Goal: Information Seeking & Learning: Find specific fact

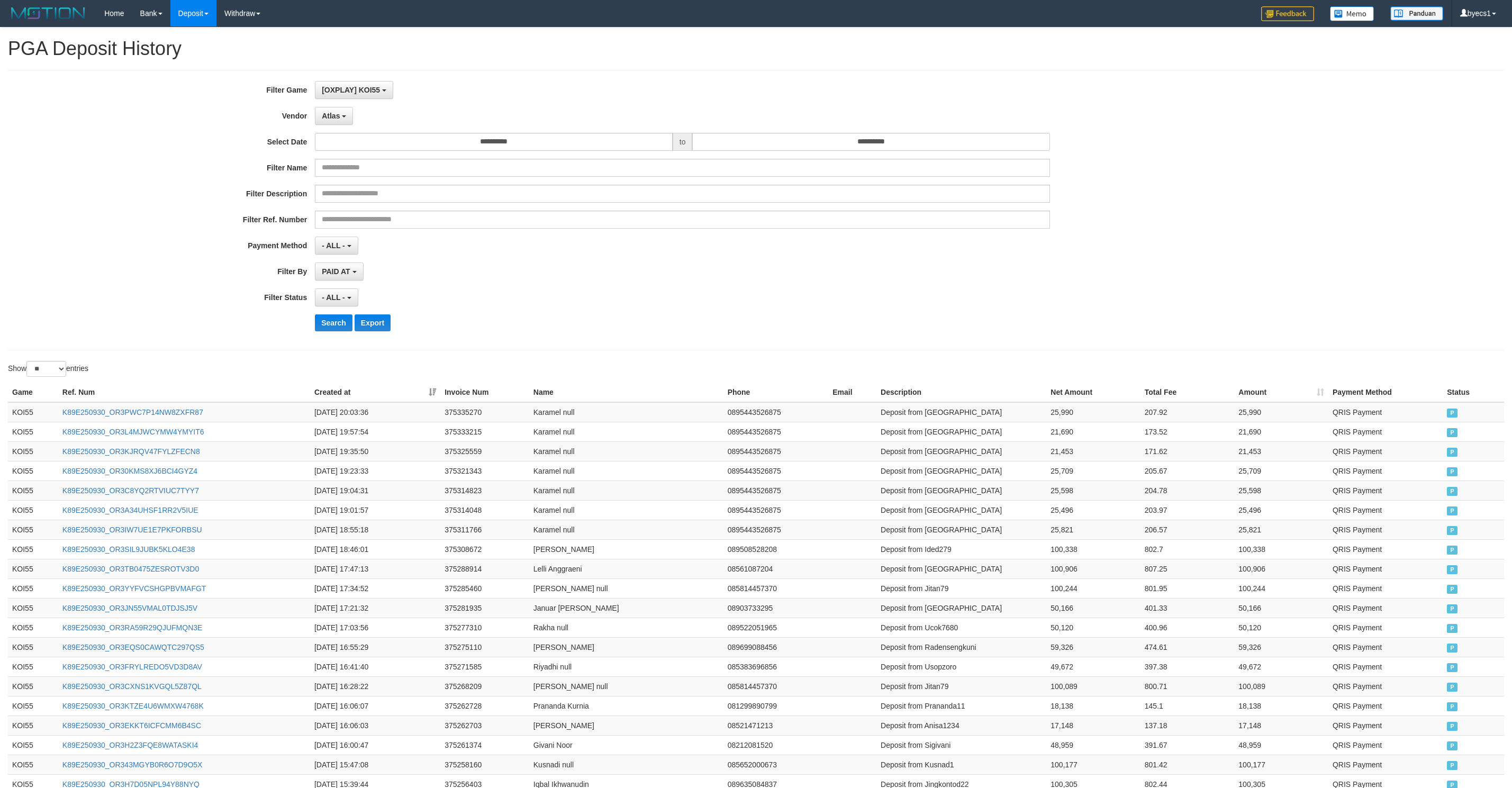
select select "**********"
select select "**"
click at [320, 329] on button "Search" at bounding box center [334, 323] width 38 height 17
click at [925, 419] on td "Deposit from Aerok155" at bounding box center [961, 412] width 170 height 20
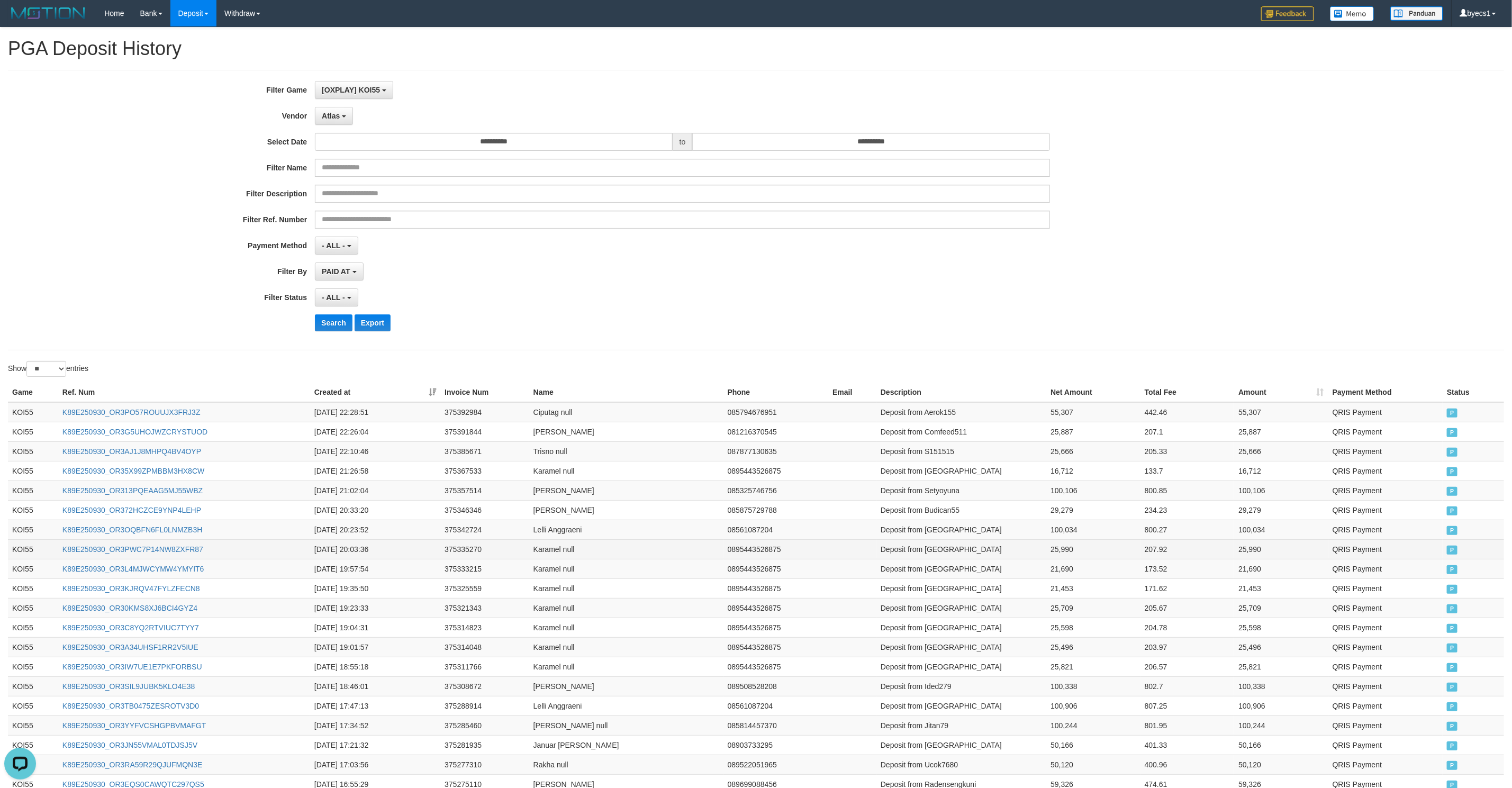
click at [933, 550] on td "Deposit from Karamel" at bounding box center [961, 549] width 170 height 20
drag, startPoint x: 933, startPoint y: 550, endPoint x: 1112, endPoint y: 553, distance: 179.0
click at [1112, 553] on tr "KOI55 K89E250930_OR3PWC7P14NW8ZXFR87 2025-09-30 20:03:36 375335270 Karamel null…" at bounding box center [756, 549] width 1496 height 20
copy tr "Karamel 25,990"
click at [952, 535] on td "Deposit from Korbanpelakor" at bounding box center [961, 529] width 170 height 20
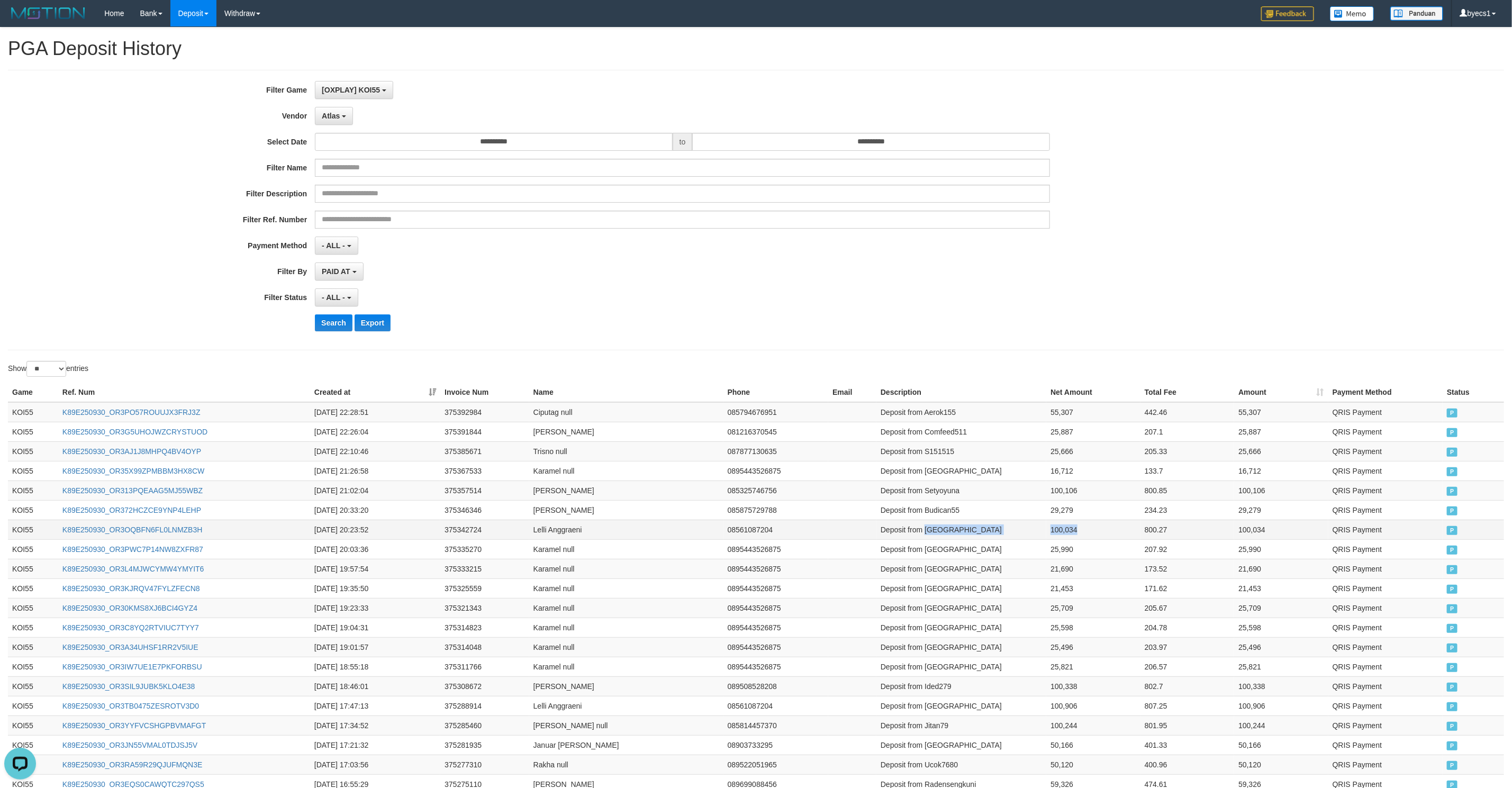
drag, startPoint x: 952, startPoint y: 535, endPoint x: 1071, endPoint y: 532, distance: 119.0
click at [1071, 532] on tr "KOI55 K89E250930_OR3OQBFN6FL0LNMZB3H 2025-09-30 20:23:52 375342724 Lelli Anggra…" at bounding box center [756, 529] width 1496 height 20
copy tr "Korbanpelakor 100,034"
click at [925, 513] on td "Deposit from Budican55" at bounding box center [961, 510] width 170 height 20
drag, startPoint x: 925, startPoint y: 513, endPoint x: 1063, endPoint y: 513, distance: 138.0
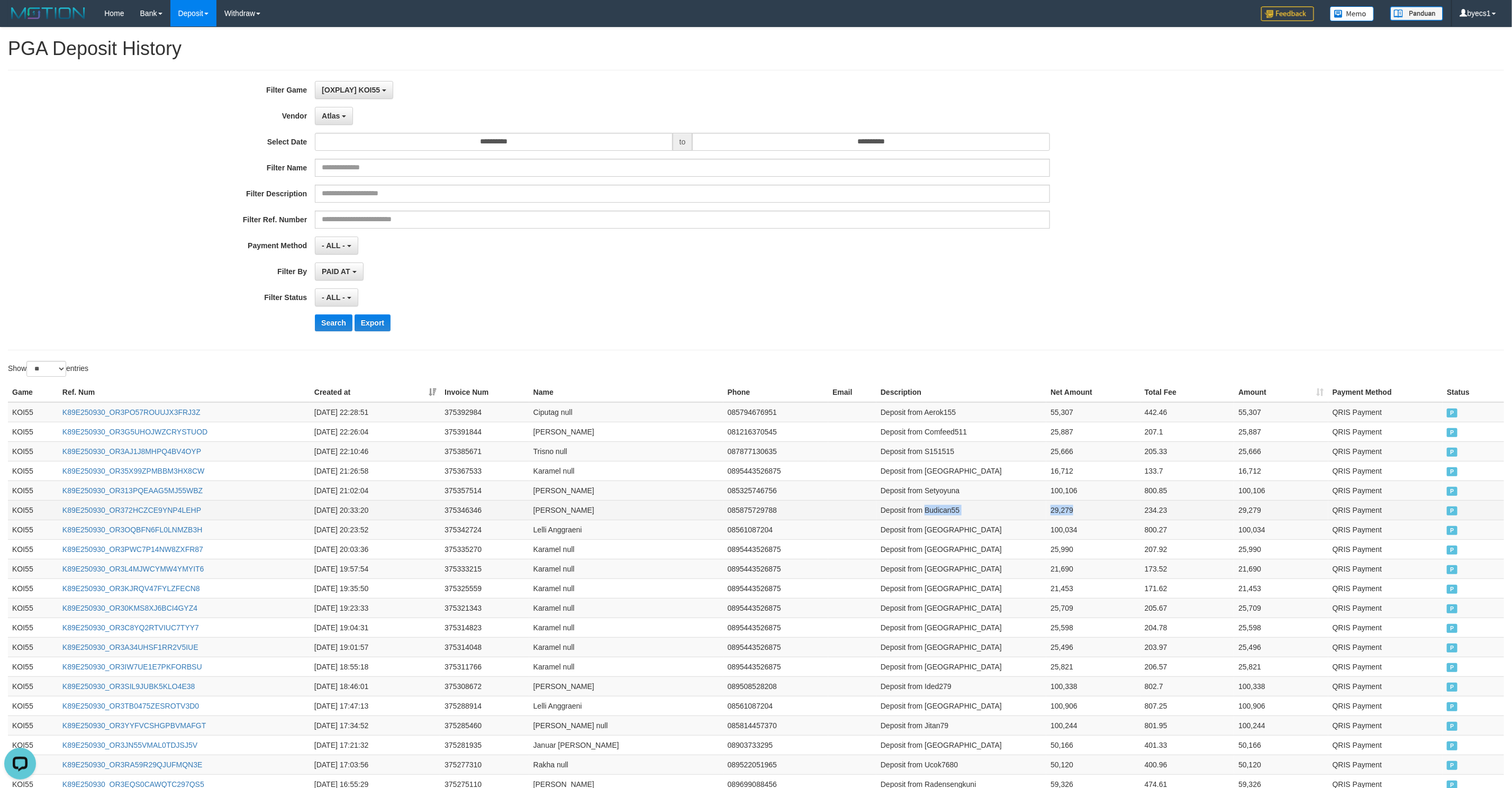
click at [1063, 513] on tr "KOI55 K89E250930_OR372HCZCE9YNP4LEHP 2025-09-30 20:33:20 375346346 Budi Hartoyo…" at bounding box center [756, 510] width 1496 height 20
copy tr "Budican55 29,279"
click at [951, 491] on td "Deposit from Setyoyuna" at bounding box center [961, 490] width 170 height 20
drag, startPoint x: 951, startPoint y: 491, endPoint x: 1098, endPoint y: 489, distance: 147.0
click at [1098, 489] on tr "KOI55 K89E250930_OR313PQEAAG5MJ55WBZ 2025-09-30 21:02:04 375357514 Yuna Setyo 0…" at bounding box center [756, 490] width 1496 height 20
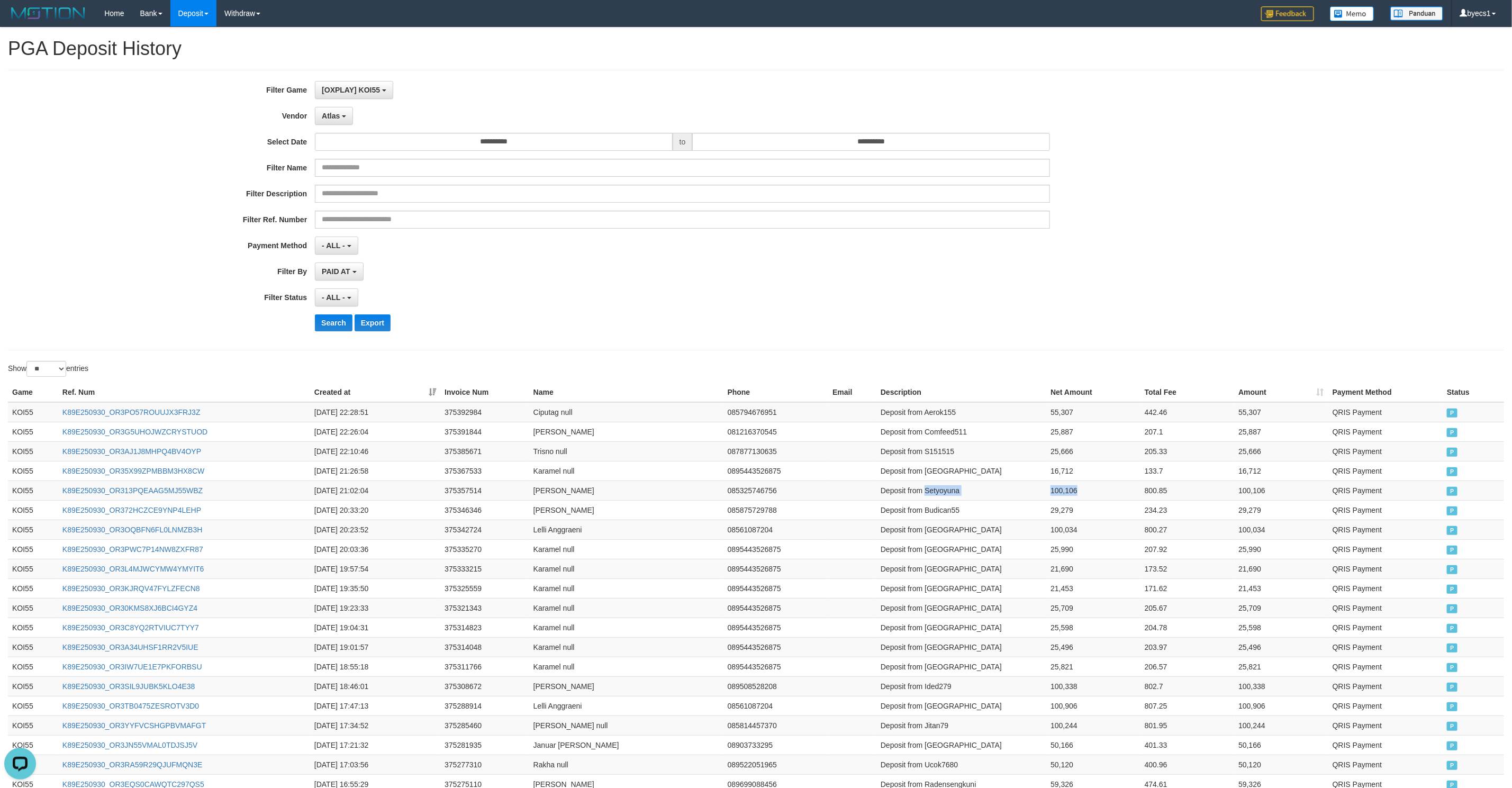
copy tr "Setyoyuna 100,106"
click at [945, 473] on td "Deposit from [GEOGRAPHIC_DATA]" at bounding box center [961, 470] width 170 height 20
drag, startPoint x: 945, startPoint y: 473, endPoint x: 1083, endPoint y: 467, distance: 138.1
click at [1083, 467] on tr "KOI55 K89E250930_OR35X99ZPMBBM3HX8CW 2025-09-30 21:26:58 375367533 Karamel null…" at bounding box center [756, 470] width 1496 height 20
copy tr "Karamel 16,712"
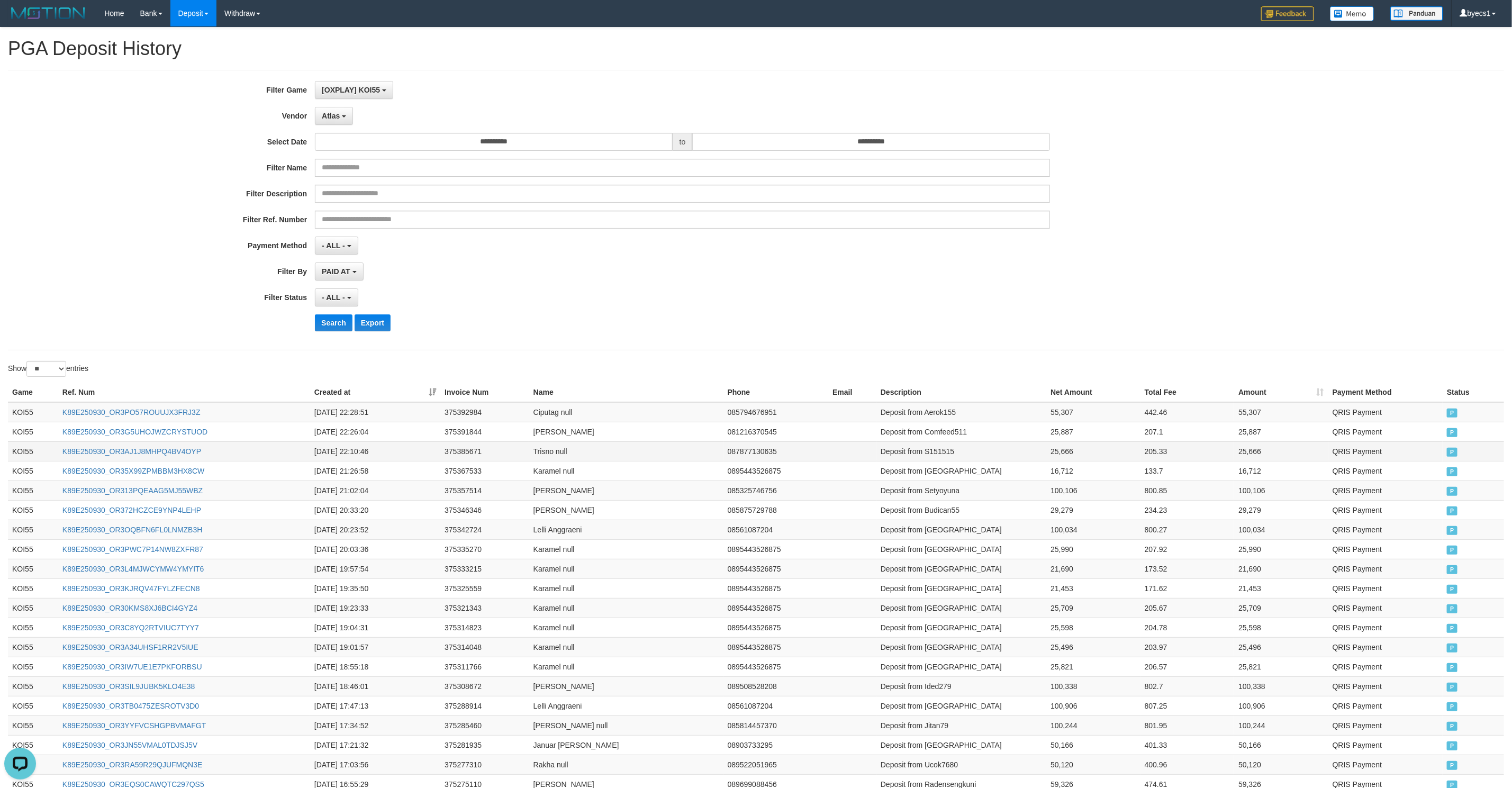
click at [948, 461] on td "Deposit from S151515" at bounding box center [961, 451] width 170 height 20
drag, startPoint x: 948, startPoint y: 462, endPoint x: 1127, endPoint y: 454, distance: 179.2
click at [1127, 454] on tr "KOI55 K89E250930_OR3AJ1J8MHPQ4BV4OYP 2025-09-30 22:10:46 375385671 Trisno null …" at bounding box center [756, 451] width 1496 height 20
copy tr "S151515 25,666"
click at [945, 431] on td "Deposit from Comfeed511" at bounding box center [961, 431] width 170 height 20
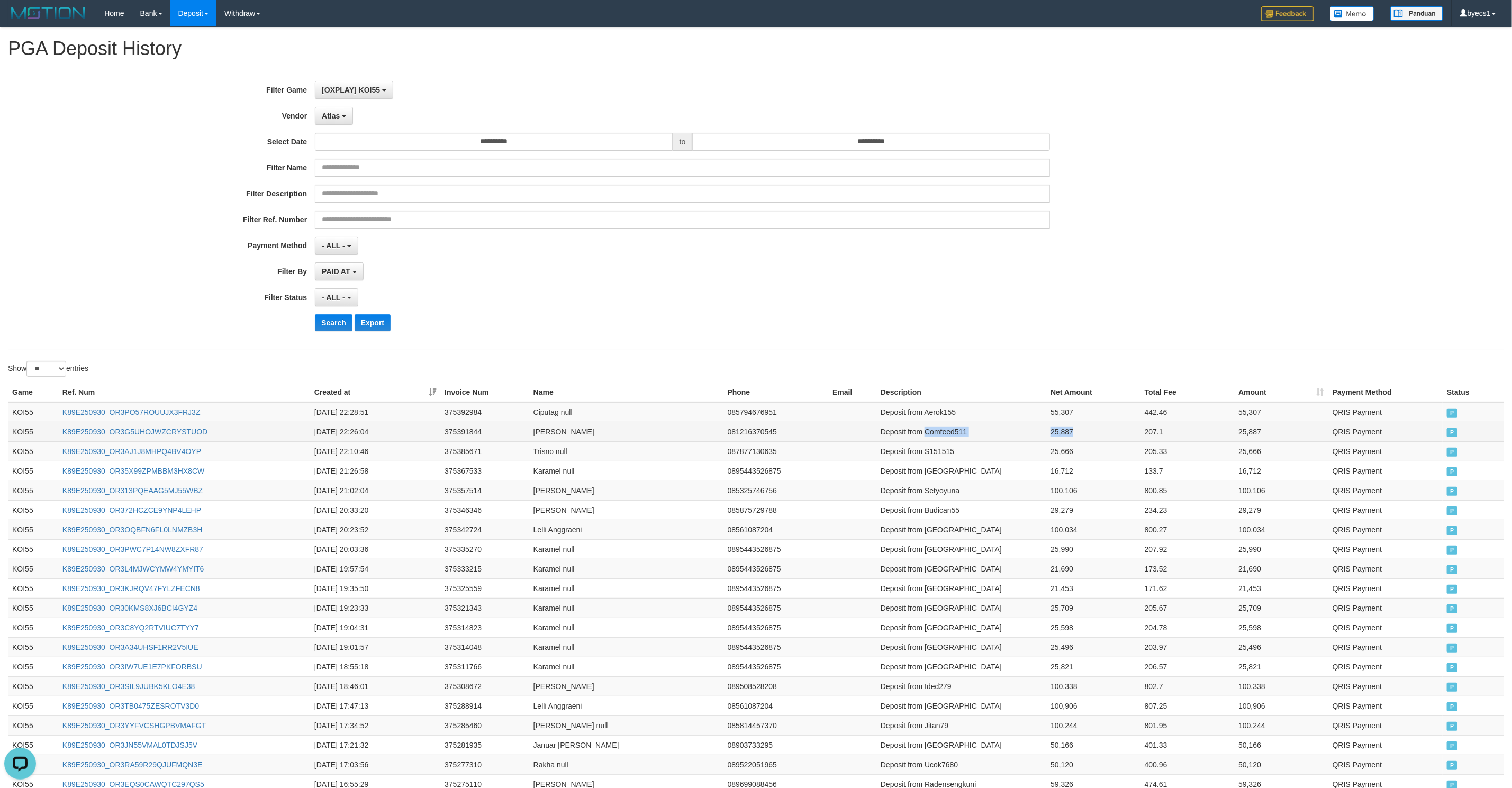
drag, startPoint x: 945, startPoint y: 431, endPoint x: 1074, endPoint y: 434, distance: 129.0
click at [1074, 434] on tr "KOI55 K89E250930_OR3G5UHOJWZCRYSTUOD 2025-09-30 22:26:04 375391844 Jam Hari 081…" at bounding box center [756, 431] width 1496 height 20
copy tr "Comfeed511 25,887"
click at [946, 416] on td "Deposit from Aerok155" at bounding box center [961, 412] width 170 height 20
drag, startPoint x: 946, startPoint y: 416, endPoint x: 1056, endPoint y: 422, distance: 110.2
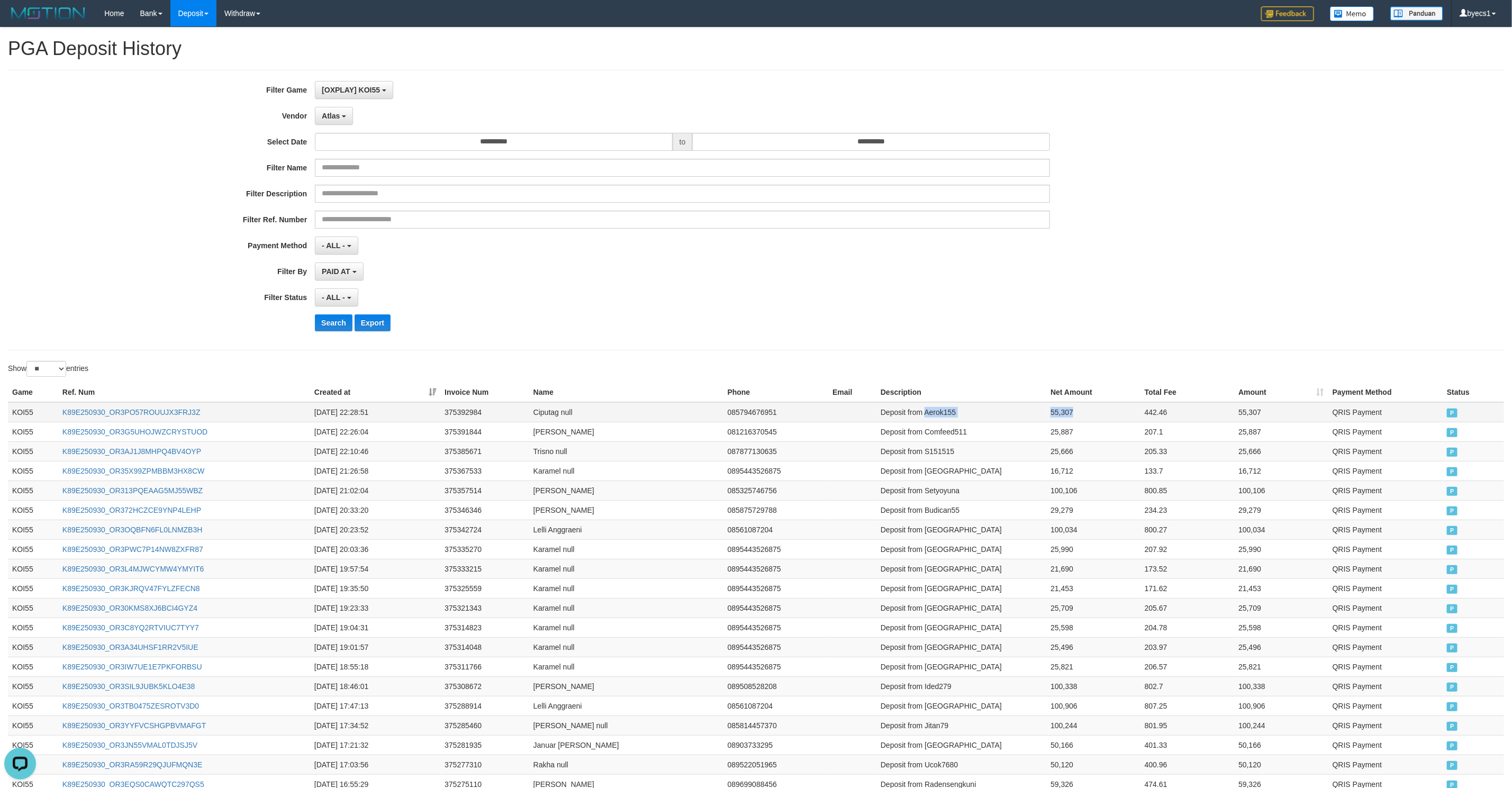
click at [1065, 418] on tr "KOI55 K89E250930_OR3PO57ROUUJX3FRJ3Z 2025-09-30 22:28:51 375392984 Ciputag null…" at bounding box center [756, 412] width 1496 height 20
copy tr "Aerok155 55,307"
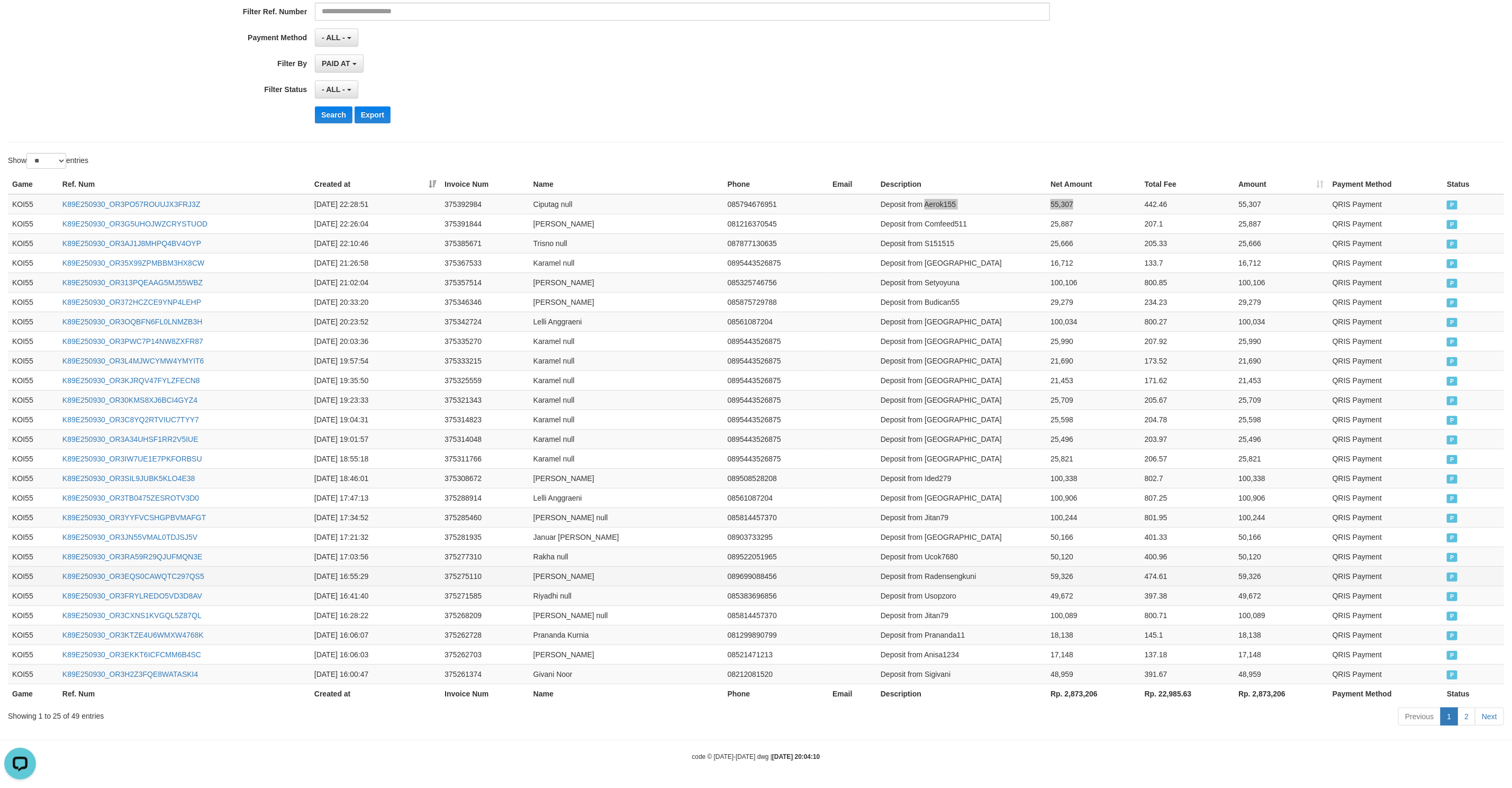
scroll to position [218, 0]
click at [342, 108] on button "Search" at bounding box center [334, 114] width 38 height 17
click at [346, 110] on button "Search" at bounding box center [334, 114] width 38 height 17
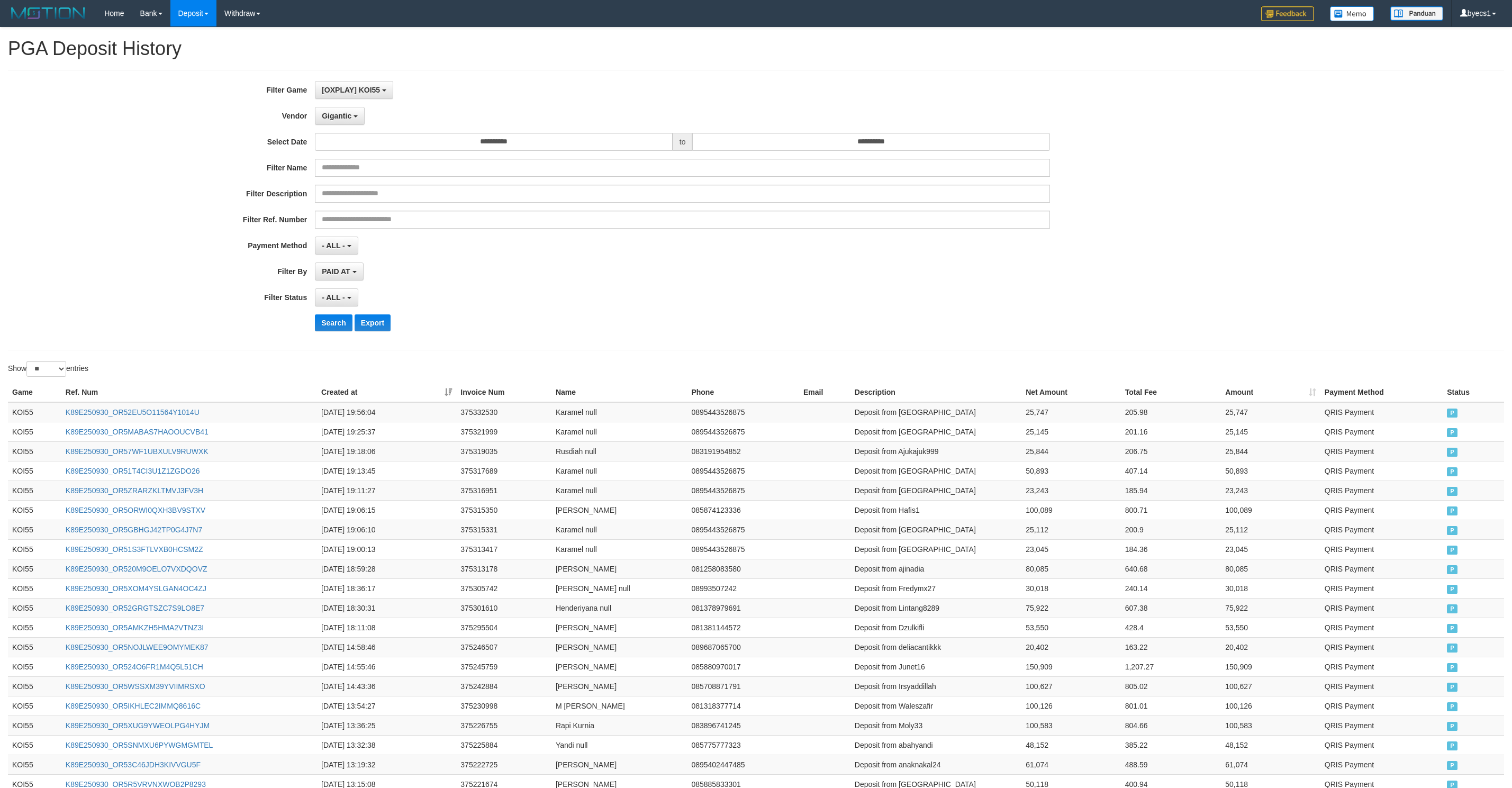
select select "**********"
select select "**"
click at [334, 331] on button "Search" at bounding box center [334, 323] width 38 height 17
click at [962, 445] on td "Deposit from Jamed12" at bounding box center [936, 451] width 171 height 20
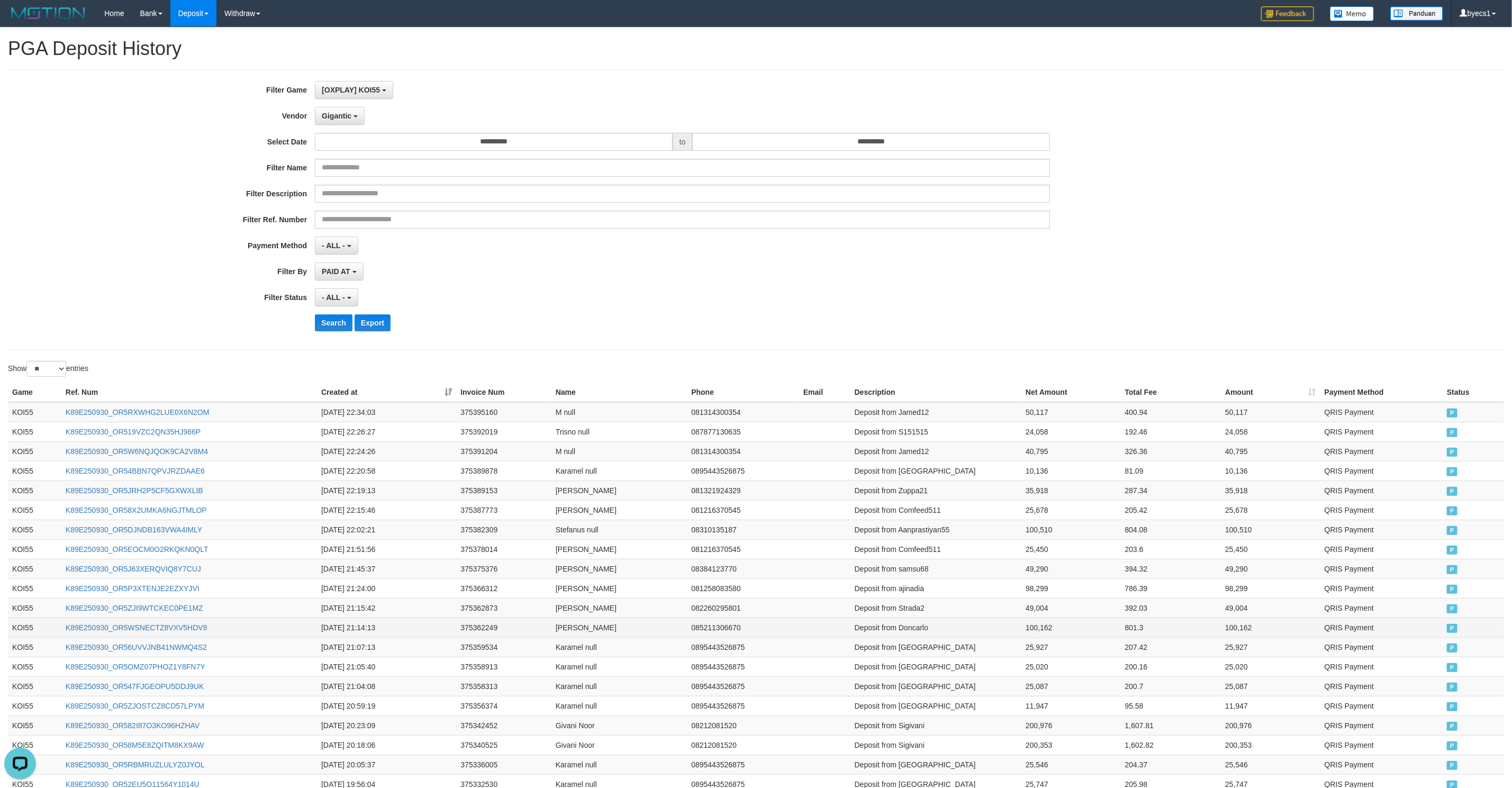
click at [913, 637] on td "Deposit from Doncarlo" at bounding box center [936, 627] width 171 height 20
drag, startPoint x: 913, startPoint y: 641, endPoint x: 1045, endPoint y: 635, distance: 132.1
click at [1045, 635] on tr "KOI55 K89E250930_OR5WSNECTZ8VXV5HDV8 2025-09-30 21:14:13 375362249 Juan null 08…" at bounding box center [756, 627] width 1496 height 20
copy tr "Doncarlo 100,162"
click at [917, 618] on td "Deposit from Strada2" at bounding box center [936, 608] width 171 height 20
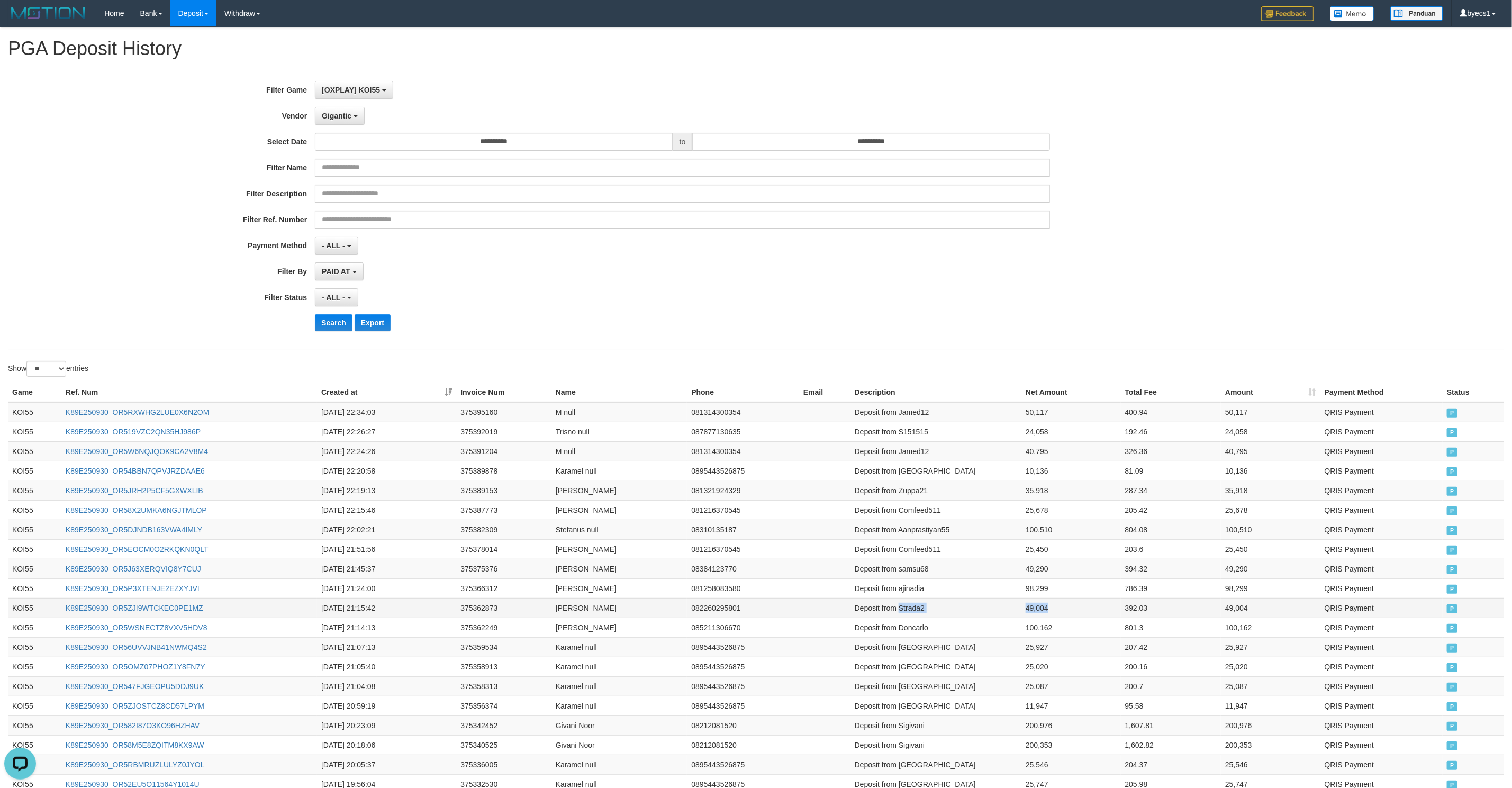
drag, startPoint x: 917, startPoint y: 620, endPoint x: 348, endPoint y: 618, distance: 569.0
click at [1024, 618] on tr "KOI55 K89E250930_OR5ZJI9WTCKEC0PE1MZ 2025-09-30 21:15:42 375362873 Tazki Rahmam…" at bounding box center [756, 608] width 1496 height 20
copy tr "Strada2 49,004"
click at [902, 591] on td "Deposit from ajinadia" at bounding box center [936, 588] width 171 height 20
drag, startPoint x: 902, startPoint y: 591, endPoint x: 890, endPoint y: 604, distance: 17.7
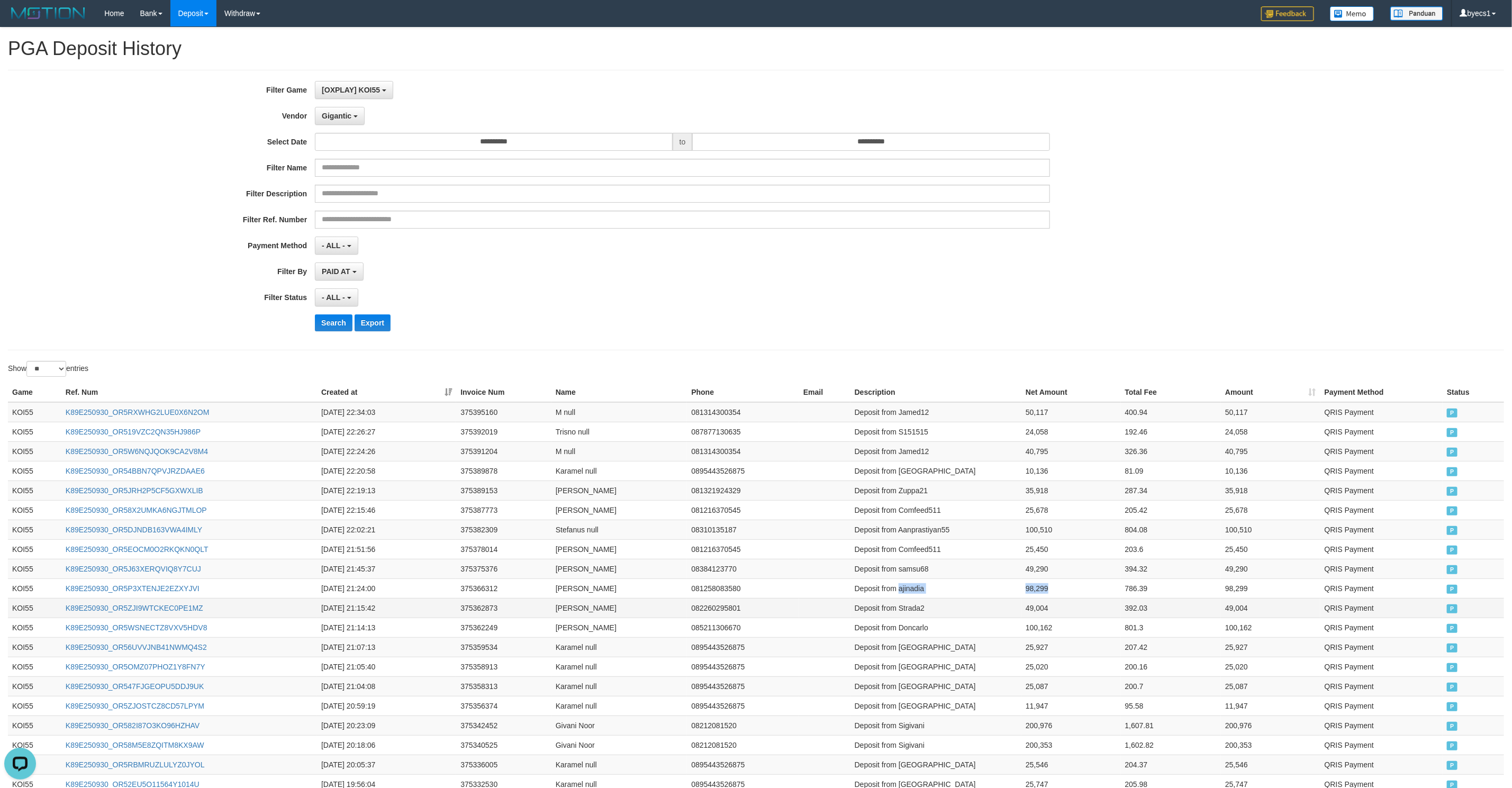
click at [1097, 595] on tr "KOI55 K89E250930_OR5P3XTENJE2EZXYJVI 2025-09-30 21:24:00 375366312 Nadia null 0…" at bounding box center [756, 588] width 1496 height 20
copy tr "ajinadia 98,299"
click at [908, 570] on td "Deposit from samsu68" at bounding box center [936, 568] width 171 height 20
drag, startPoint x: 908, startPoint y: 570, endPoint x: 1070, endPoint y: 574, distance: 162.0
click at [1070, 574] on tr "KOI55 K89E250930_OR5J63XERQVIQ8Y7CUJ 2025-09-30 21:45:37 375375376 Nenni Herwat…" at bounding box center [756, 568] width 1496 height 20
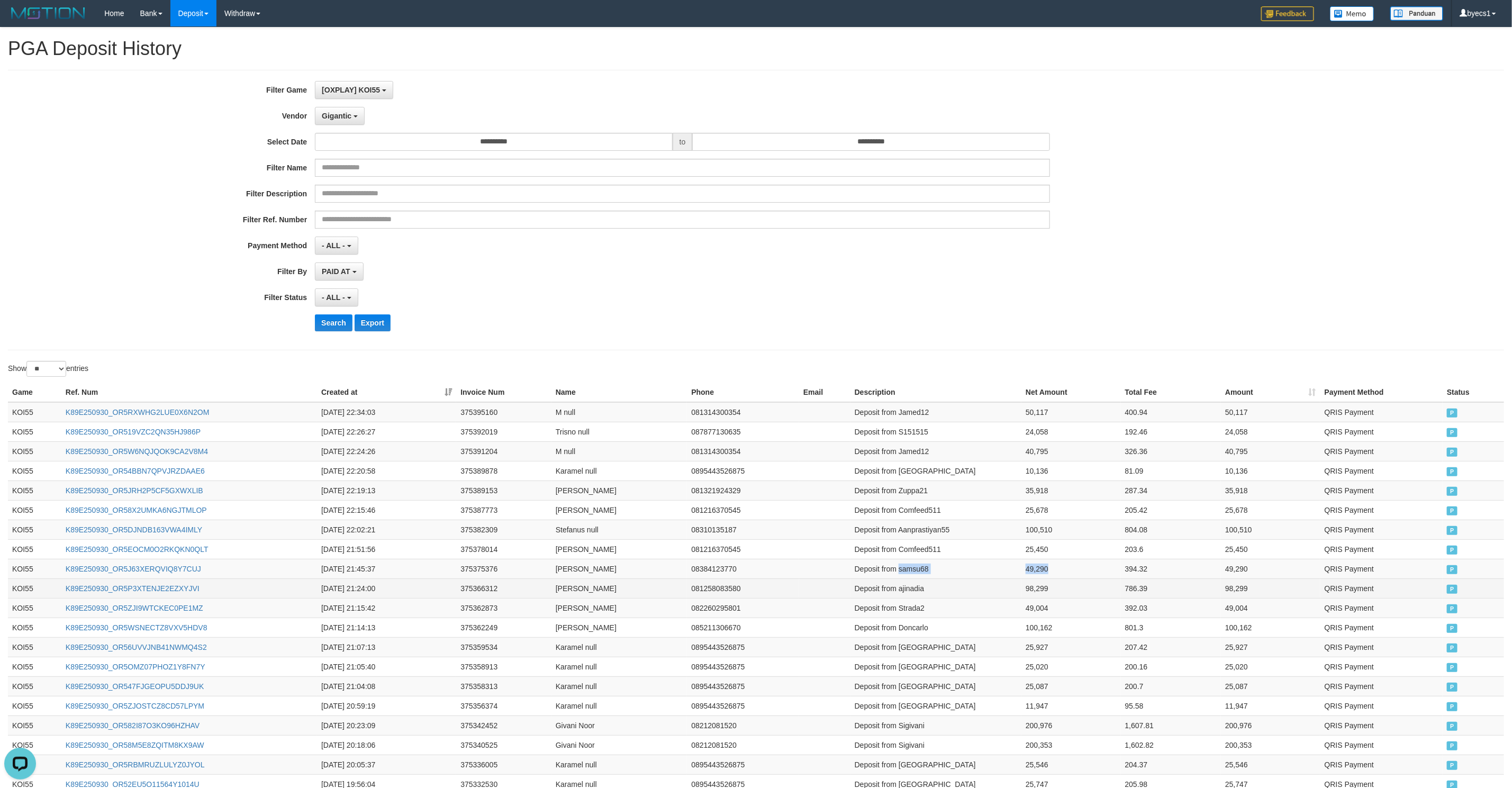
copy tr "samsu68 49,290"
click at [918, 553] on td "Deposit from Comfeed511" at bounding box center [936, 549] width 171 height 20
drag, startPoint x: 918, startPoint y: 553, endPoint x: 1054, endPoint y: 556, distance: 136.0
click at [1054, 556] on tr "KOI55 K89E250930_OR5EOCM0O2RKQKN0QLT 2025-09-30 21:51:56 375378014 Jam Hari 081…" at bounding box center [756, 549] width 1496 height 20
copy tr "Comfeed511 25,450"
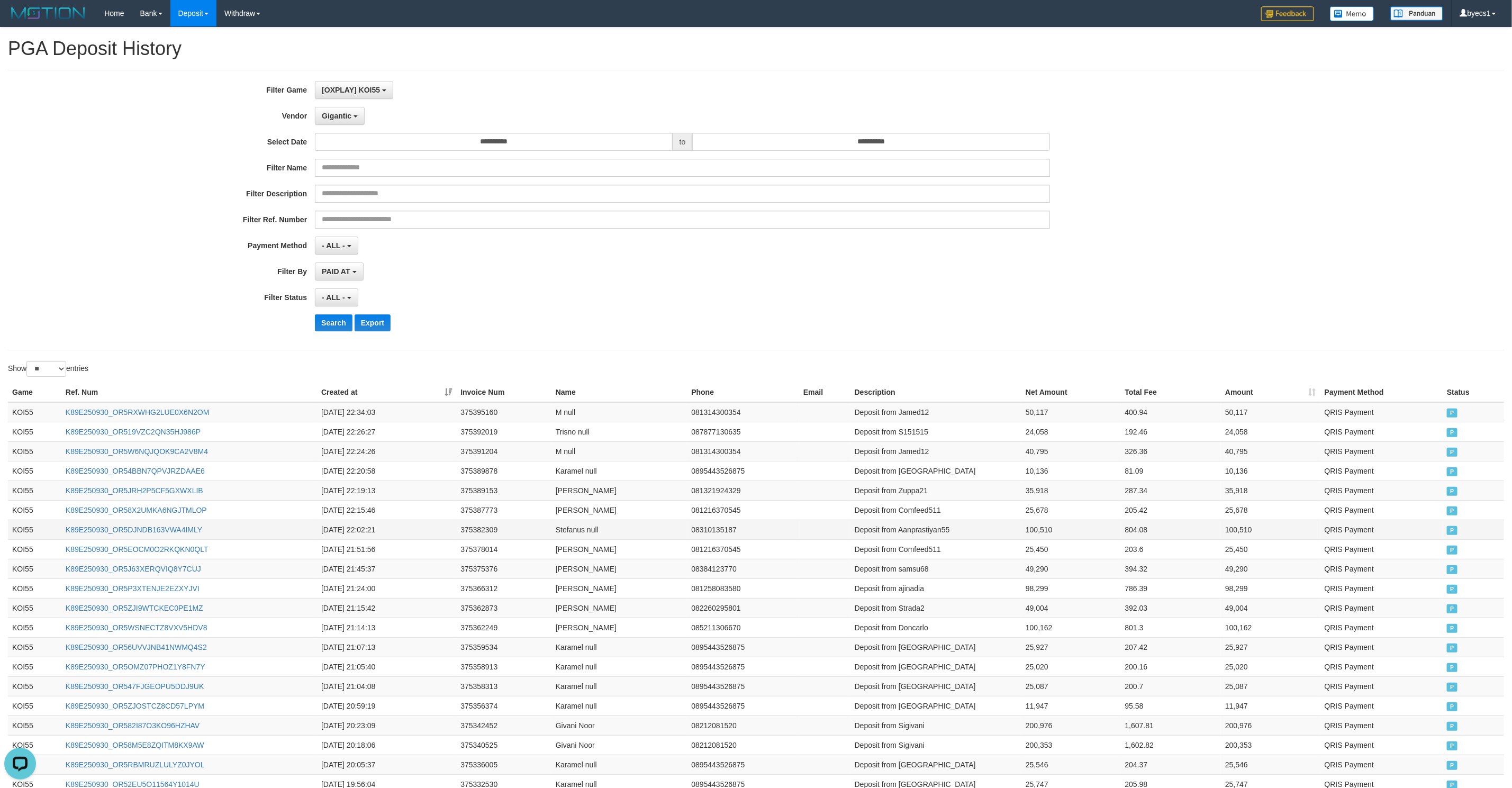
click at [926, 533] on td "Deposit from Aanprastiyan55" at bounding box center [936, 529] width 171 height 20
drag, startPoint x: 926, startPoint y: 533, endPoint x: 1001, endPoint y: 540, distance: 75.3
click at [1083, 529] on tr "KOI55 K89E250930_OR5DJNDB163VWA4IMLY 2025-09-30 22:02:21 375382309 Stefanus nul…" at bounding box center [756, 529] width 1496 height 20
copy tr "Aanprastiyan55 100,510"
click at [923, 506] on td "Deposit from Comfeed511" at bounding box center [936, 510] width 171 height 20
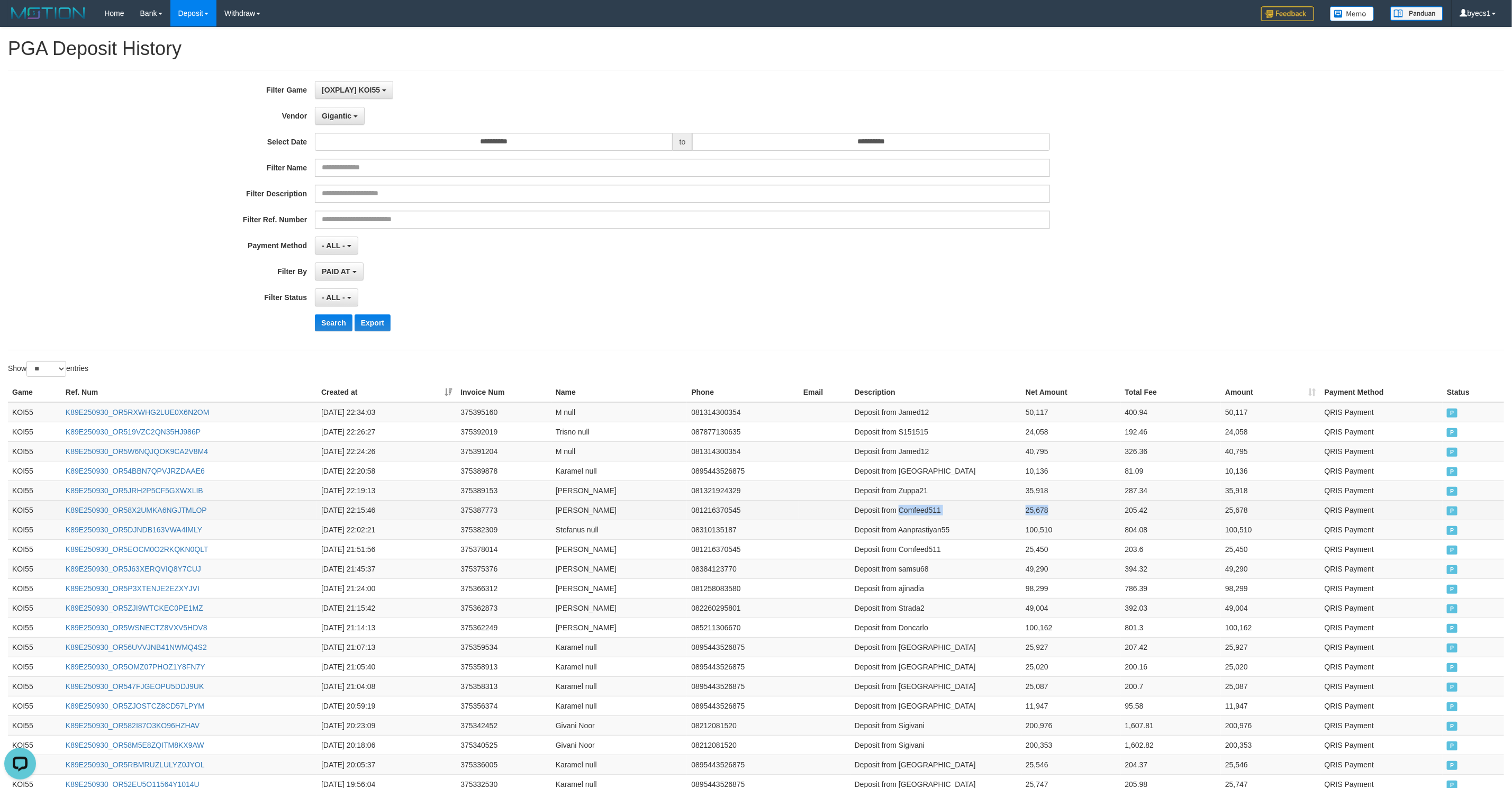
drag, startPoint x: 923, startPoint y: 506, endPoint x: 1045, endPoint y: 506, distance: 122.0
click at [1045, 506] on tr "KOI55 K89E250930_OR58X2UMKA6NGJTMLOP 2025-09-30 22:15:46 375387773 Jam Hari 081…" at bounding box center [756, 510] width 1496 height 20
copy tr "Comfeed511 25,678"
click at [911, 488] on td "Deposit from Zuppa21" at bounding box center [936, 490] width 171 height 20
drag, startPoint x: 911, startPoint y: 488, endPoint x: 1034, endPoint y: 497, distance: 123.3
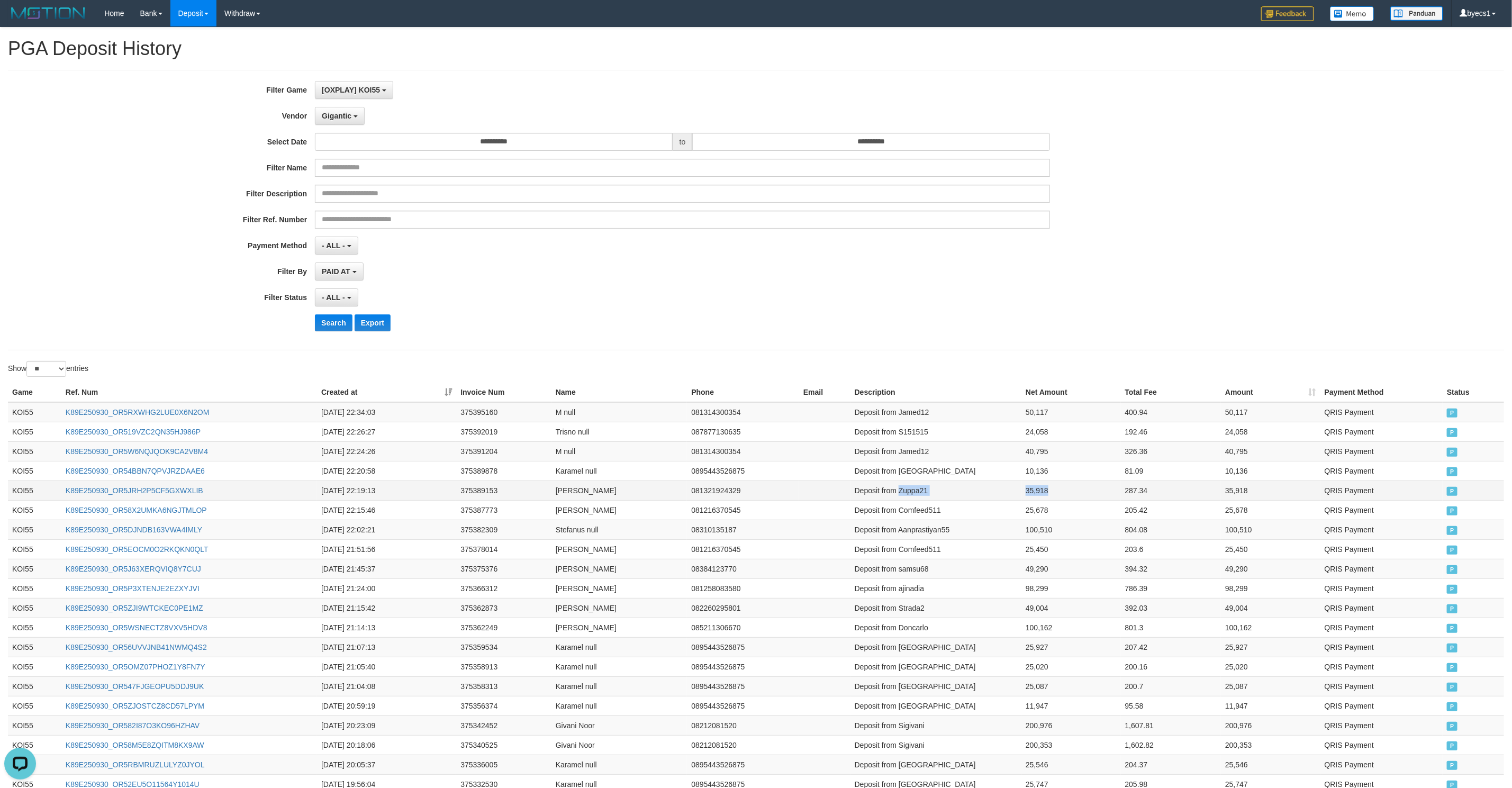
click at [1034, 497] on tr "KOI55 K89E250930_OR5JRH2P5CF5GXWXLIB 2025-09-30 22:19:13 375389153 Roni Muliawa…" at bounding box center [756, 490] width 1496 height 20
copy tr "Zuppa21 35,918"
click at [913, 470] on td "Deposit from Karamel" at bounding box center [936, 470] width 171 height 20
drag, startPoint x: 913, startPoint y: 470, endPoint x: 1059, endPoint y: 475, distance: 146.1
click at [1061, 472] on tr "KOI55 K89E250930_OR54BBN7QPVJRZDAAE6 2025-09-30 22:20:58 375389878 Karamel null…" at bounding box center [756, 470] width 1496 height 20
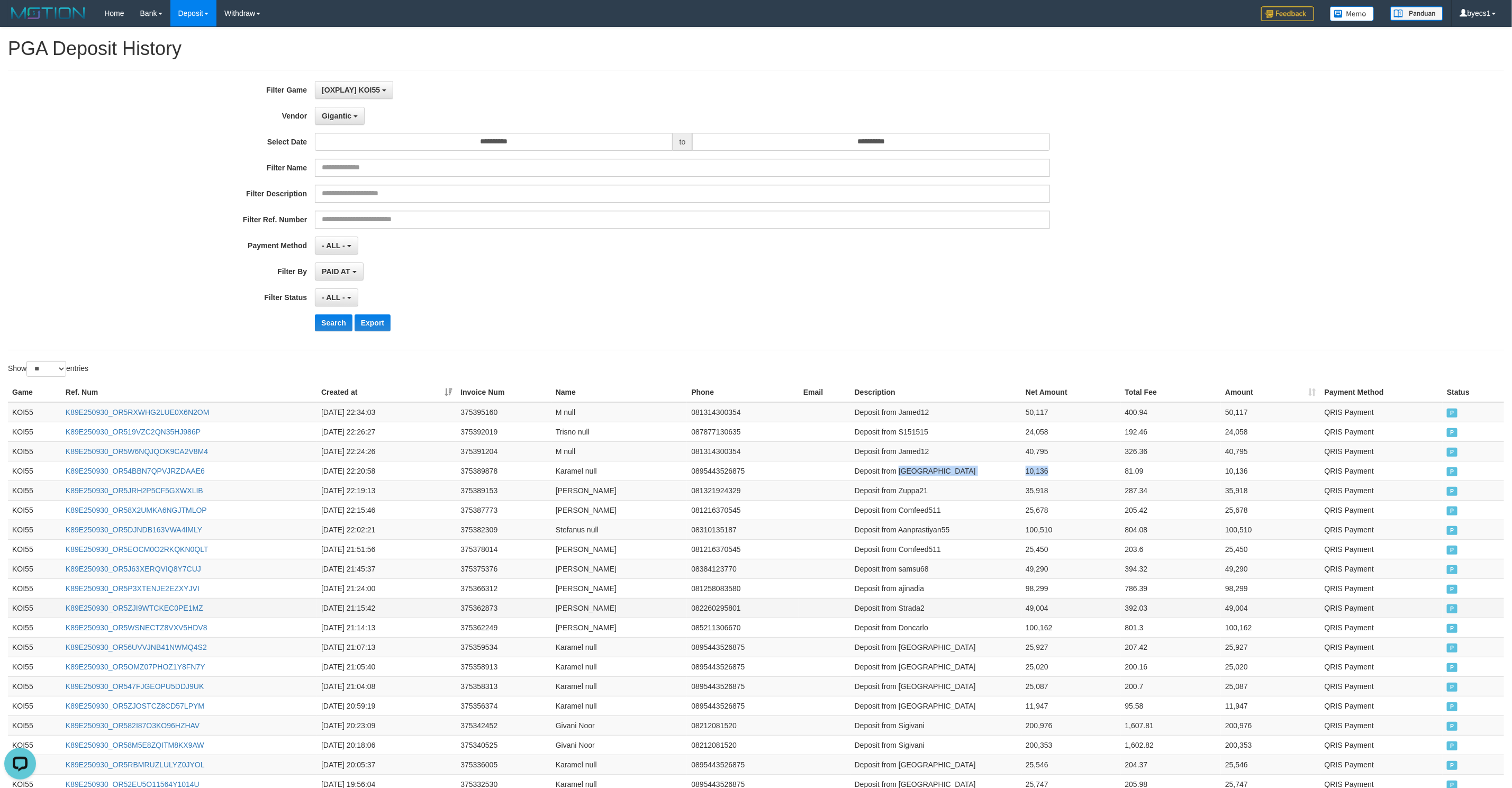
copy tr "Karamel 10,136"
click at [919, 449] on td "Deposit from Jamed12" at bounding box center [936, 451] width 171 height 20
drag, startPoint x: 919, startPoint y: 449, endPoint x: 1034, endPoint y: 451, distance: 115.0
click at [1034, 451] on tr "KOI55 K89E250930_OR5W6NQJQOK9CA2V8M4 2025-09-30 22:24:26 375391204 M null 08131…" at bounding box center [756, 451] width 1496 height 20
copy tr "Jamed12 40,795"
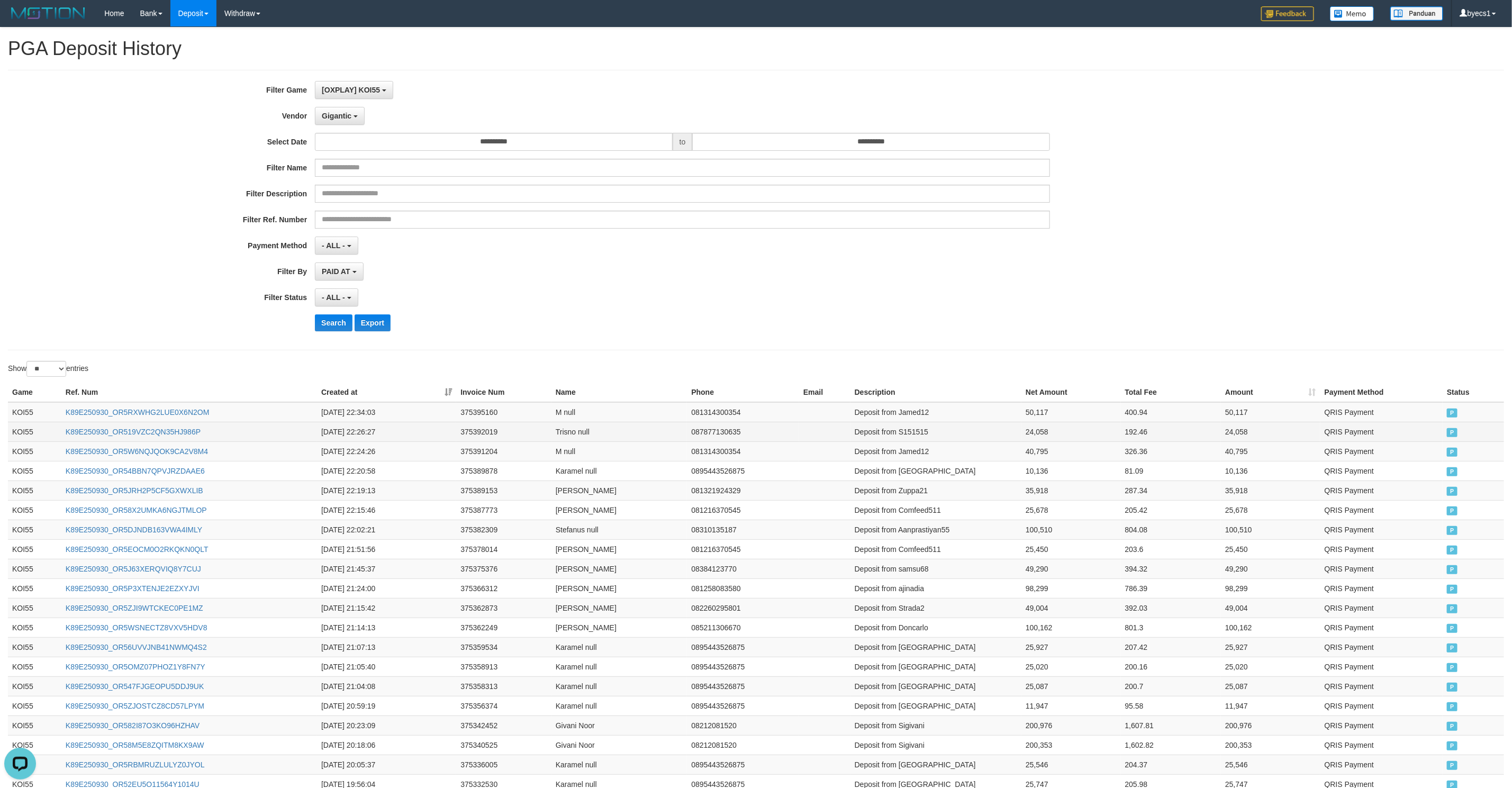
click at [919, 435] on td "Deposit from S151515" at bounding box center [936, 431] width 171 height 20
drag, startPoint x: 919, startPoint y: 435, endPoint x: 1043, endPoint y: 440, distance: 124.1
click at [1043, 440] on tr "KOI55 K89E250930_OR519VZC2QN35HJ986P 2025-09-30 22:26:27 375392019 Trisno null …" at bounding box center [756, 431] width 1496 height 20
click at [911, 413] on td "Deposit from Jamed12" at bounding box center [936, 412] width 171 height 20
drag, startPoint x: 911, startPoint y: 413, endPoint x: 1024, endPoint y: 409, distance: 113.1
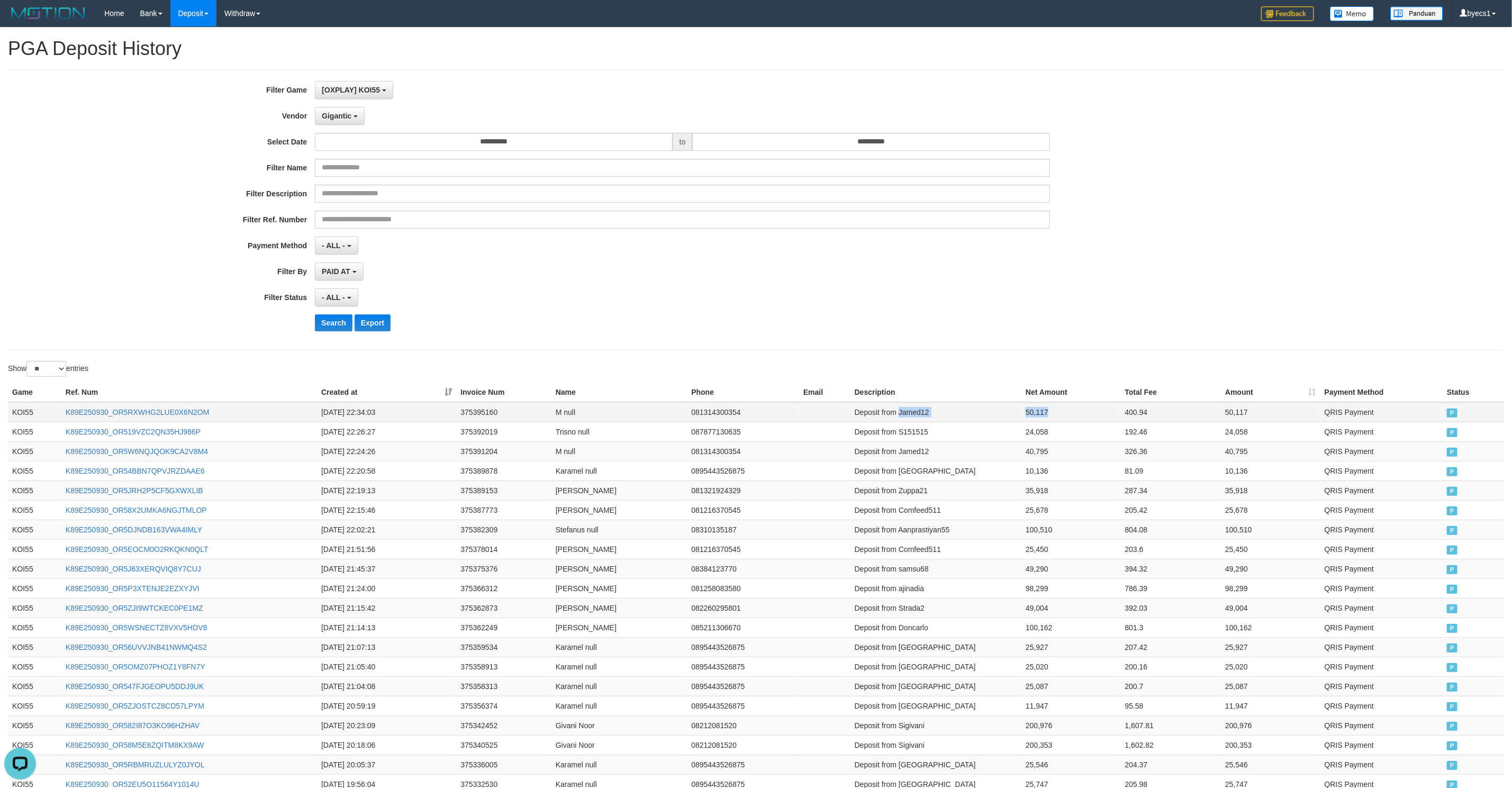
click at [1024, 409] on tr "KOI55 K89E250930_OR5RXWHG2LUE0X6N2OM 2025-09-30 22:34:03 375395160 M null 08131…" at bounding box center [756, 412] width 1496 height 20
click at [342, 325] on button "Search" at bounding box center [334, 323] width 38 height 17
click at [341, 330] on button "Search" at bounding box center [334, 323] width 38 height 17
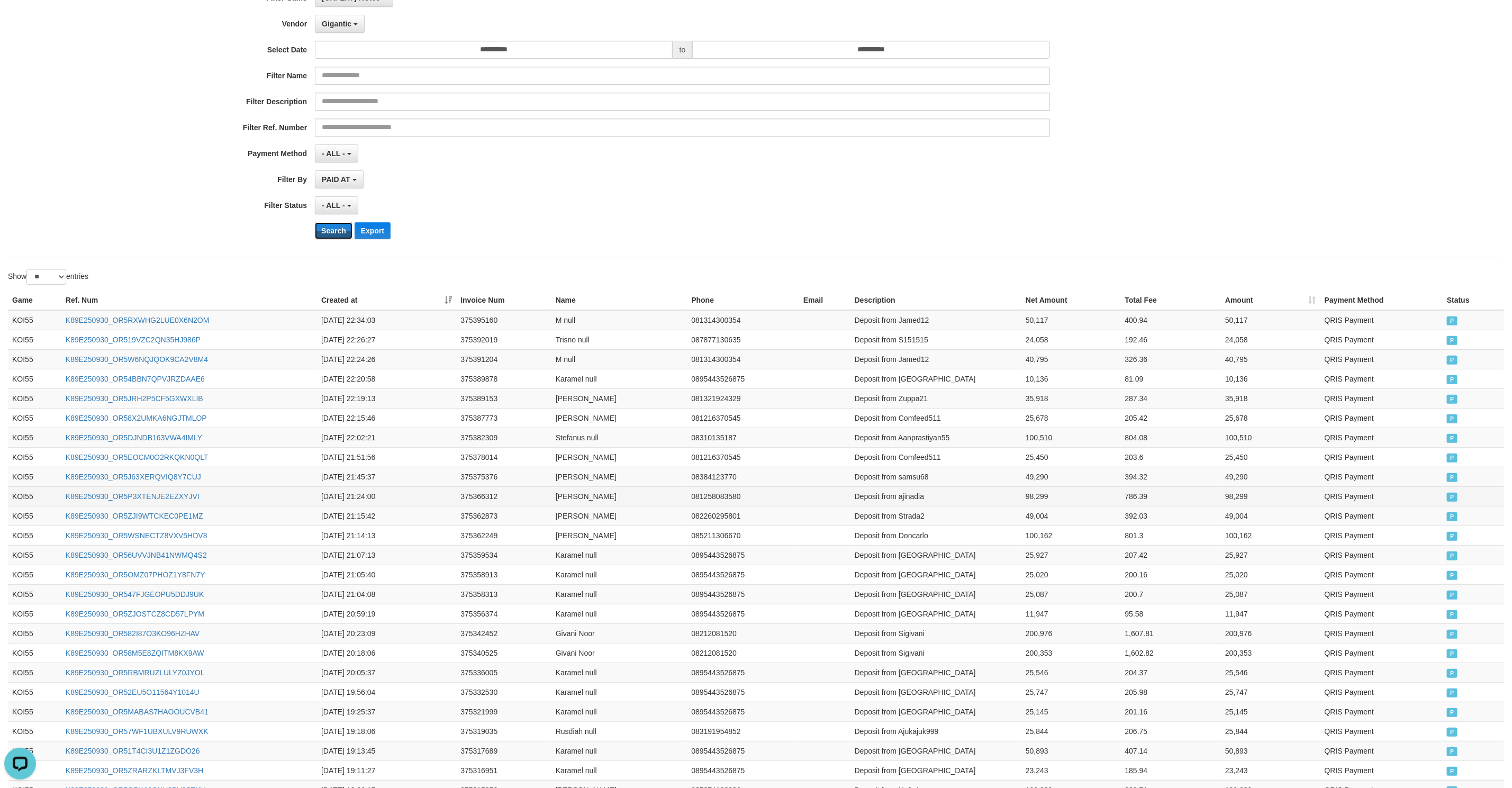
scroll to position [218, 0]
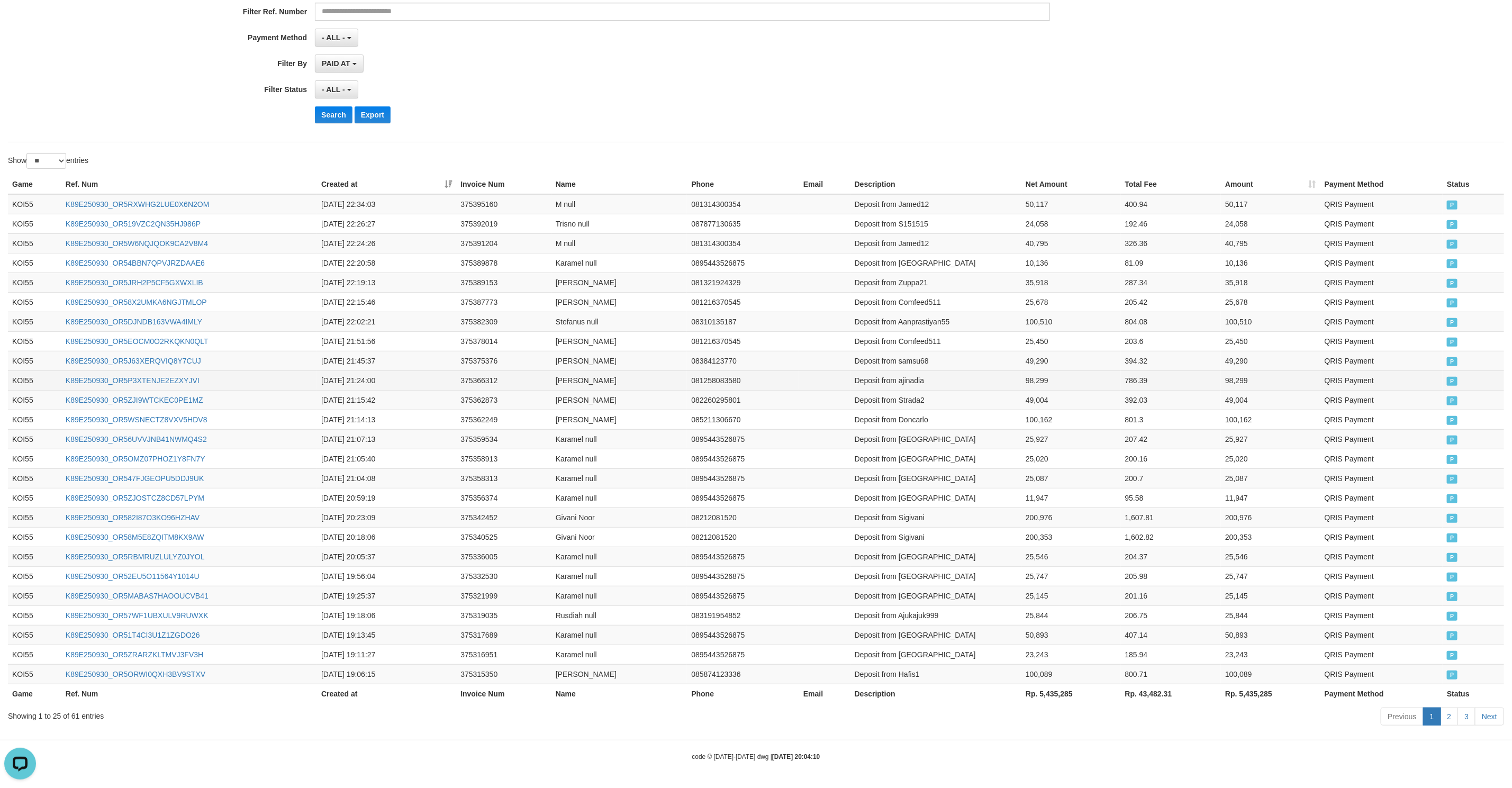
click at [657, 370] on td "Nadia null" at bounding box center [619, 380] width 135 height 20
click at [913, 556] on td "Deposit from Karamel" at bounding box center [936, 556] width 171 height 20
click at [913, 529] on td "Deposit from Sigivani" at bounding box center [936, 537] width 171 height 20
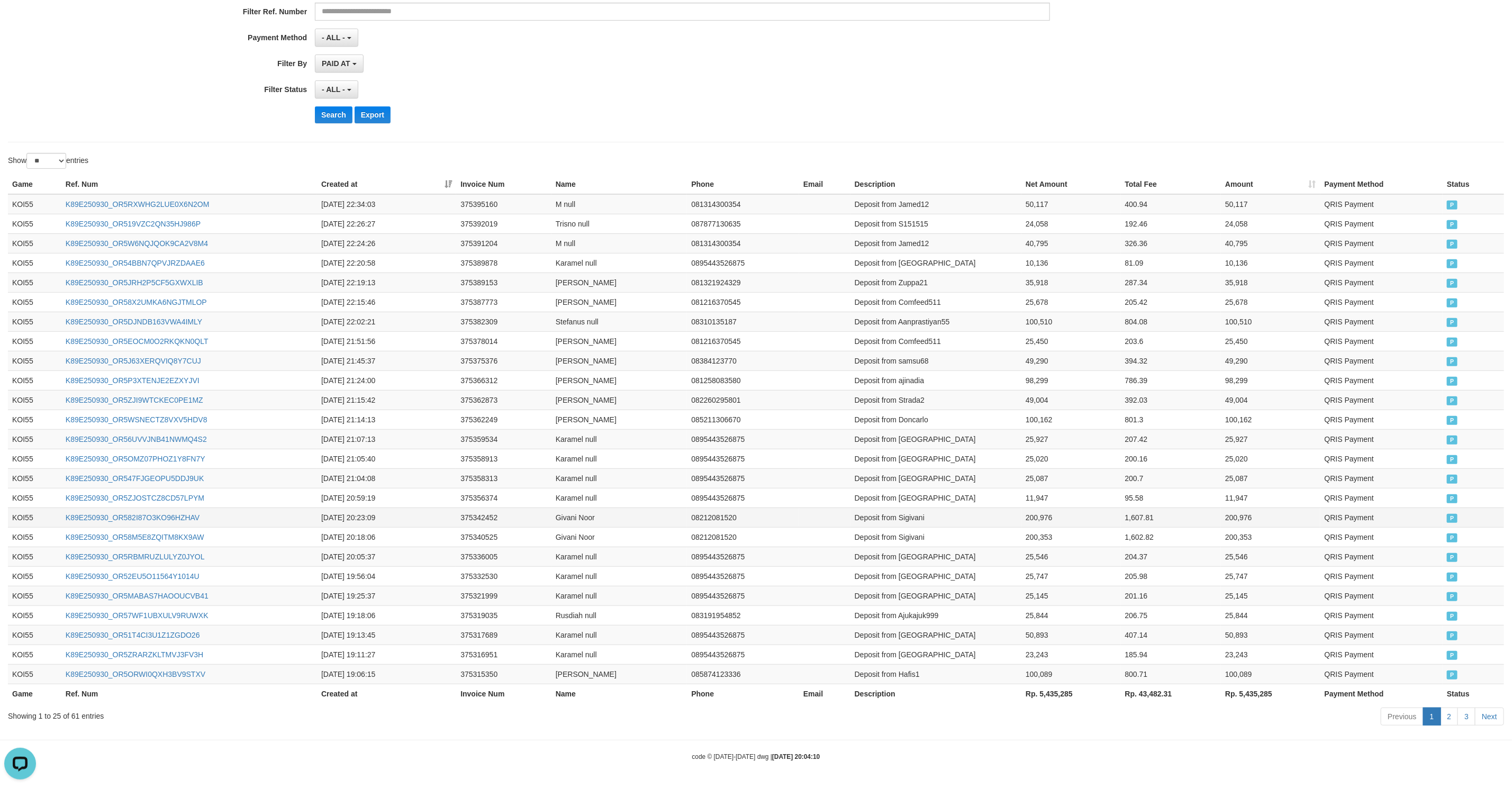
click at [915, 510] on td "Deposit from Sigivani" at bounding box center [936, 517] width 171 height 20
click at [916, 495] on td "Deposit from Karamel" at bounding box center [936, 497] width 171 height 20
click at [918, 478] on td "Deposit from Karamel" at bounding box center [936, 478] width 171 height 20
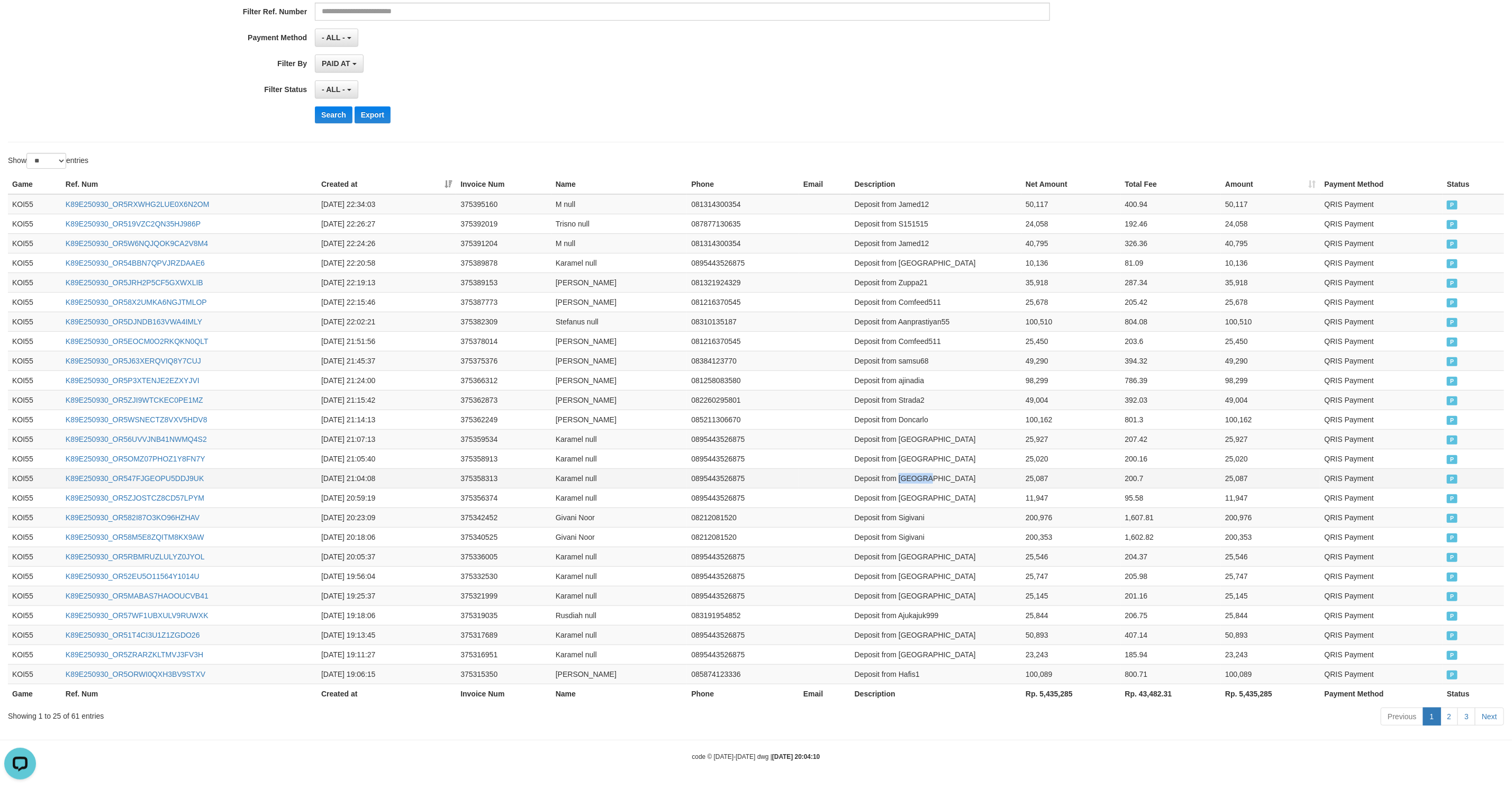
click at [918, 478] on td "Deposit from Karamel" at bounding box center [936, 478] width 171 height 20
click at [915, 451] on td "Deposit from Karamel" at bounding box center [936, 458] width 171 height 20
click at [917, 435] on td "Deposit from Karamel" at bounding box center [936, 438] width 171 height 20
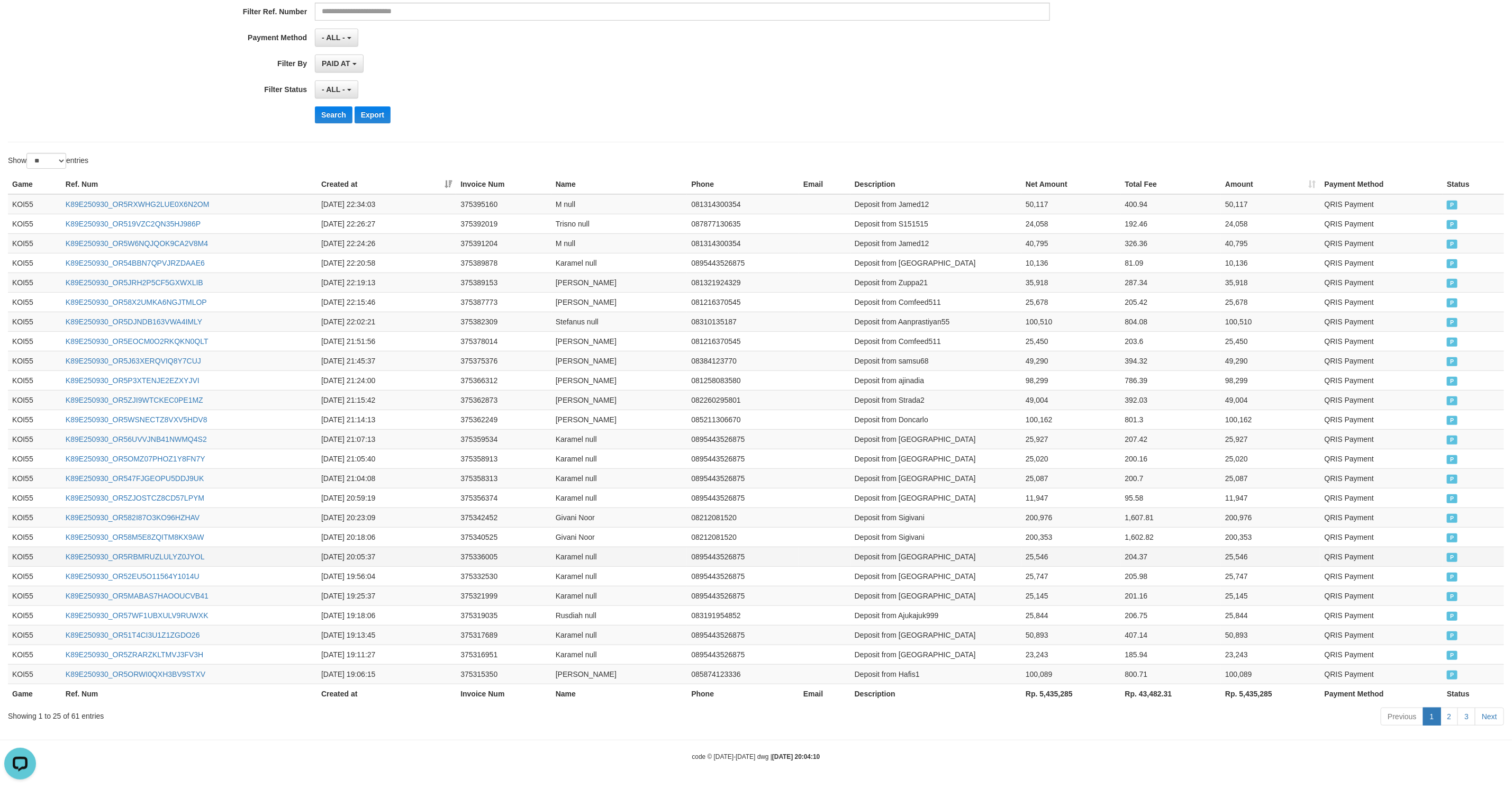
click at [913, 559] on td "Deposit from Karamel" at bounding box center [936, 556] width 171 height 20
drag, startPoint x: 913, startPoint y: 559, endPoint x: 1026, endPoint y: 556, distance: 113.0
click at [1026, 556] on tr "KOI55 K89E250930_OR5RBMRUZLULYZ0JYOL 2025-09-30 20:05:37 375336005 Karamel null…" at bounding box center [756, 556] width 1496 height 20
click at [903, 537] on td "Deposit from Sigivani" at bounding box center [936, 537] width 171 height 20
drag, startPoint x: 902, startPoint y: 537, endPoint x: 1036, endPoint y: 532, distance: 134.1
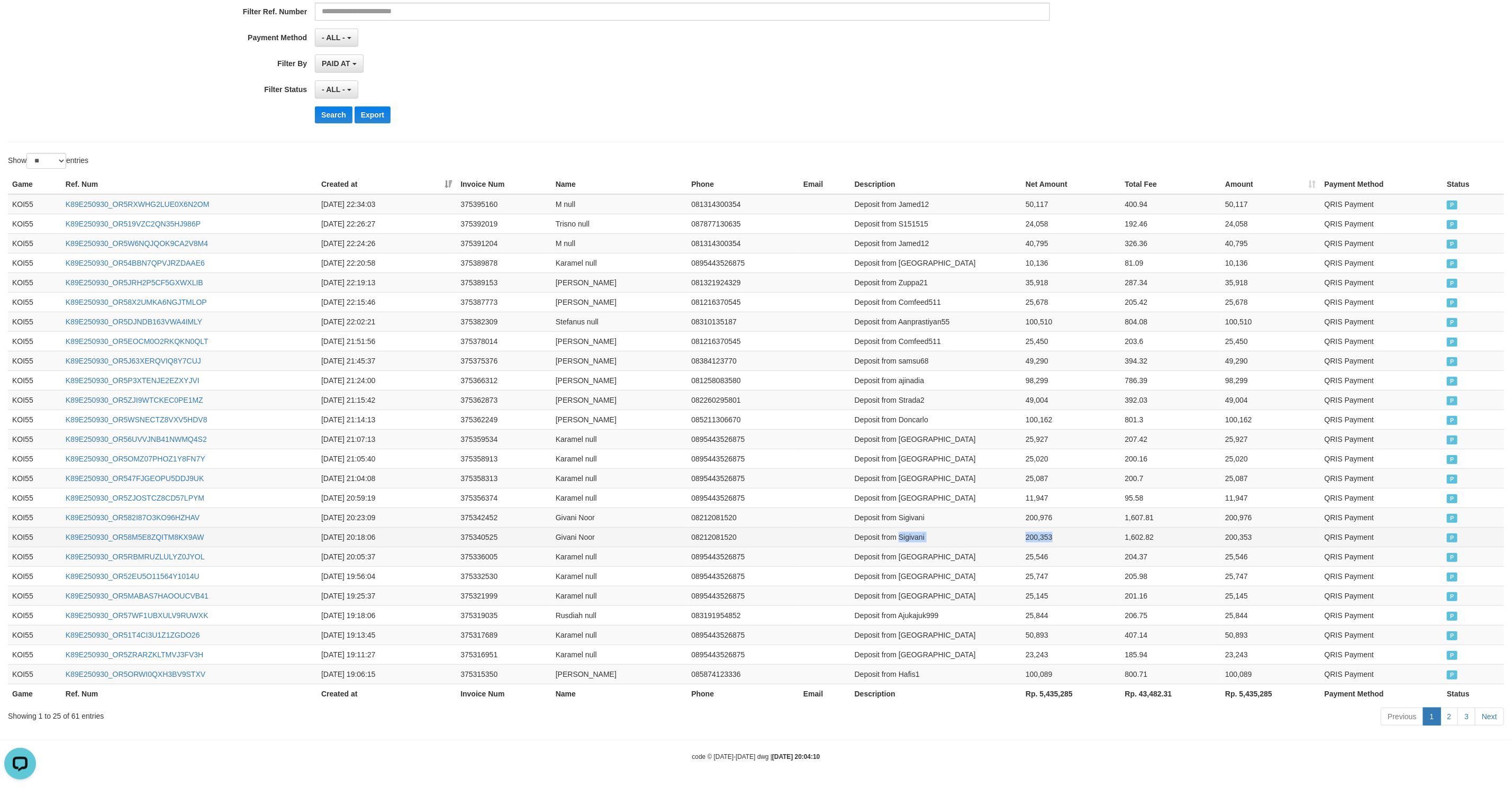
click at [1036, 532] on tr "KOI55 K89E250930_OR58M5E8ZQITM8KX9AW 2025-09-30 20:18:06 375340525 Givani Noor …" at bounding box center [756, 537] width 1496 height 20
click at [913, 517] on td "Deposit from Sigivani" at bounding box center [936, 517] width 171 height 20
drag, startPoint x: 913, startPoint y: 517, endPoint x: 1036, endPoint y: 515, distance: 123.0
click at [1036, 515] on tr "KOI55 K89E250930_OR582I87O3KO96HZHAV 2025-09-30 20:23:09 375342452 Givani Noor …" at bounding box center [756, 517] width 1496 height 20
click at [919, 494] on td "Deposit from Karamel" at bounding box center [936, 497] width 171 height 20
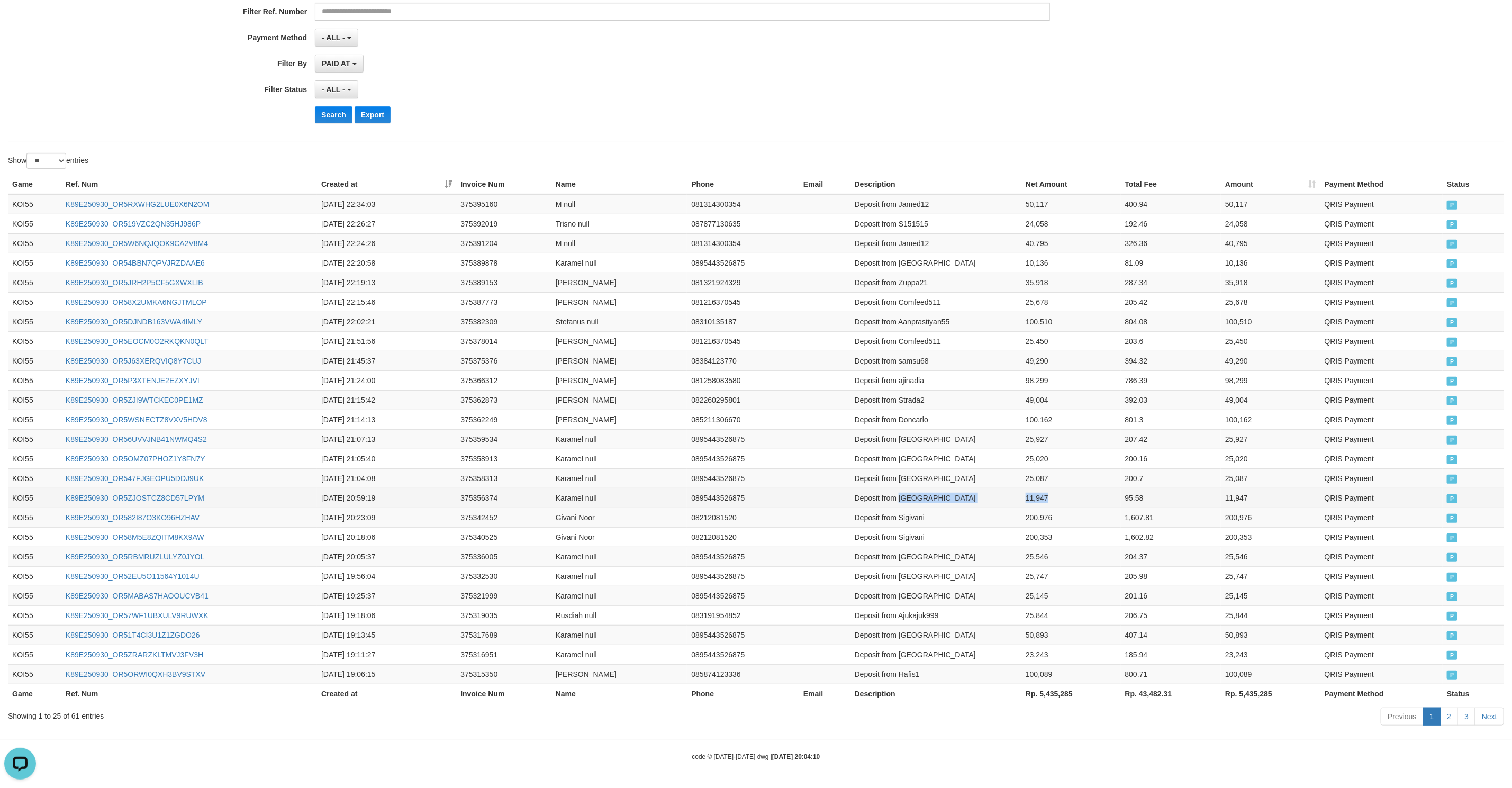
drag, startPoint x: 919, startPoint y: 494, endPoint x: 1049, endPoint y: 490, distance: 130.1
click at [1049, 490] on tr "KOI55 K89E250930_OR5ZJOSTCZ8CD57LPYM 2025-09-30 20:59:19 375356374 Karamel null…" at bounding box center [756, 497] width 1496 height 20
click at [917, 478] on td "Deposit from Karamel" at bounding box center [936, 478] width 171 height 20
drag, startPoint x: 917, startPoint y: 478, endPoint x: 1036, endPoint y: 475, distance: 119.0
click at [1036, 475] on tr "KOI55 K89E250930_OR547FJGEOPU5DDJ9UK 2025-09-30 21:04:08 375358313 Karamel null…" at bounding box center [756, 478] width 1496 height 20
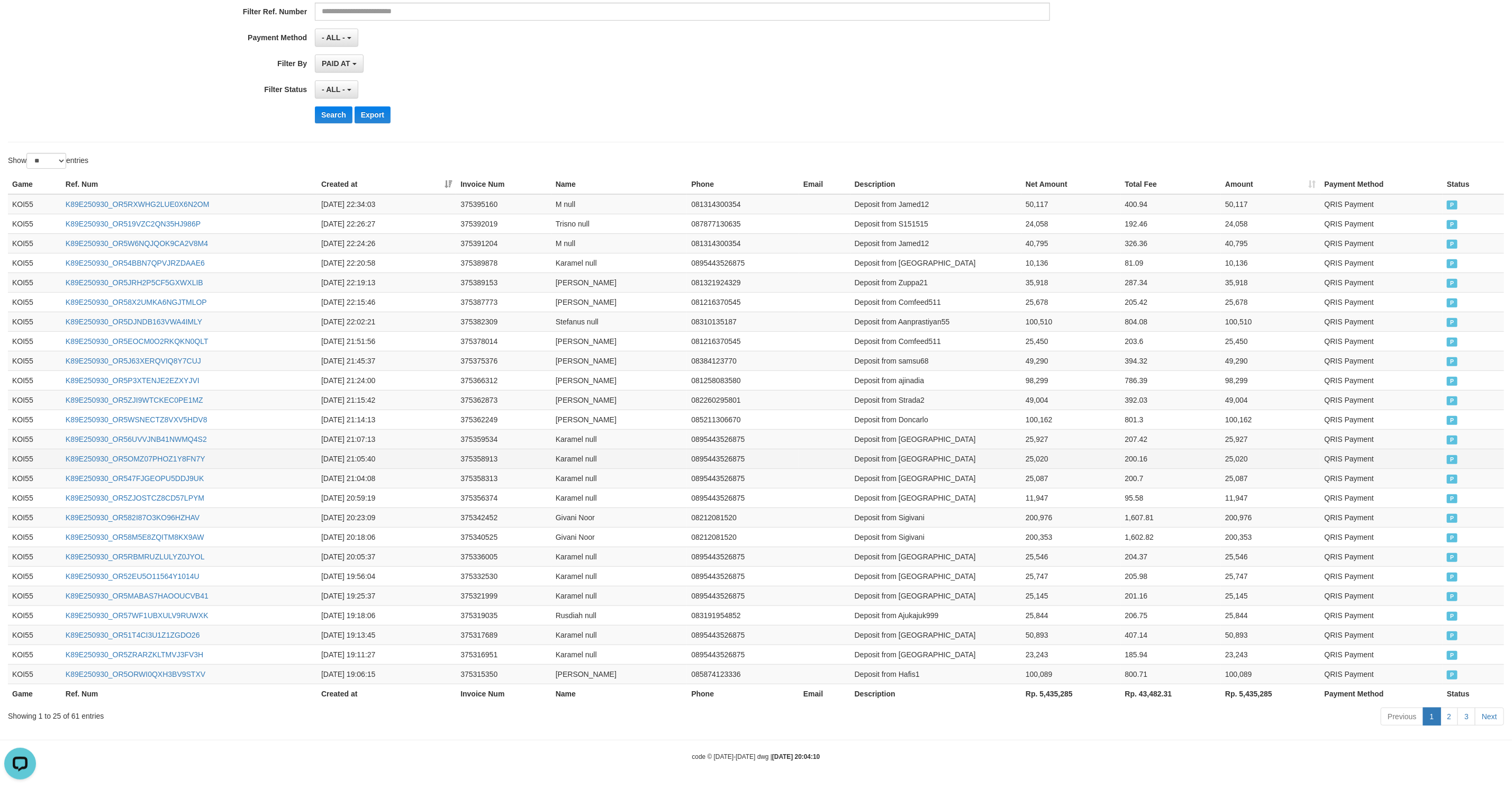
click at [907, 456] on td "Deposit from Karamel" at bounding box center [936, 458] width 171 height 20
drag, startPoint x: 907, startPoint y: 456, endPoint x: 1061, endPoint y: 453, distance: 154.0
click at [1061, 453] on tr "KOI55 K89E250930_OR5OMZ07PHOZ1Y8FN7Y 2025-09-30 21:05:40 375358913 Karamel null…" at bounding box center [756, 458] width 1496 height 20
click at [908, 432] on td "Deposit from Karamel" at bounding box center [936, 438] width 171 height 20
drag, startPoint x: 908, startPoint y: 432, endPoint x: 1027, endPoint y: 434, distance: 119.0
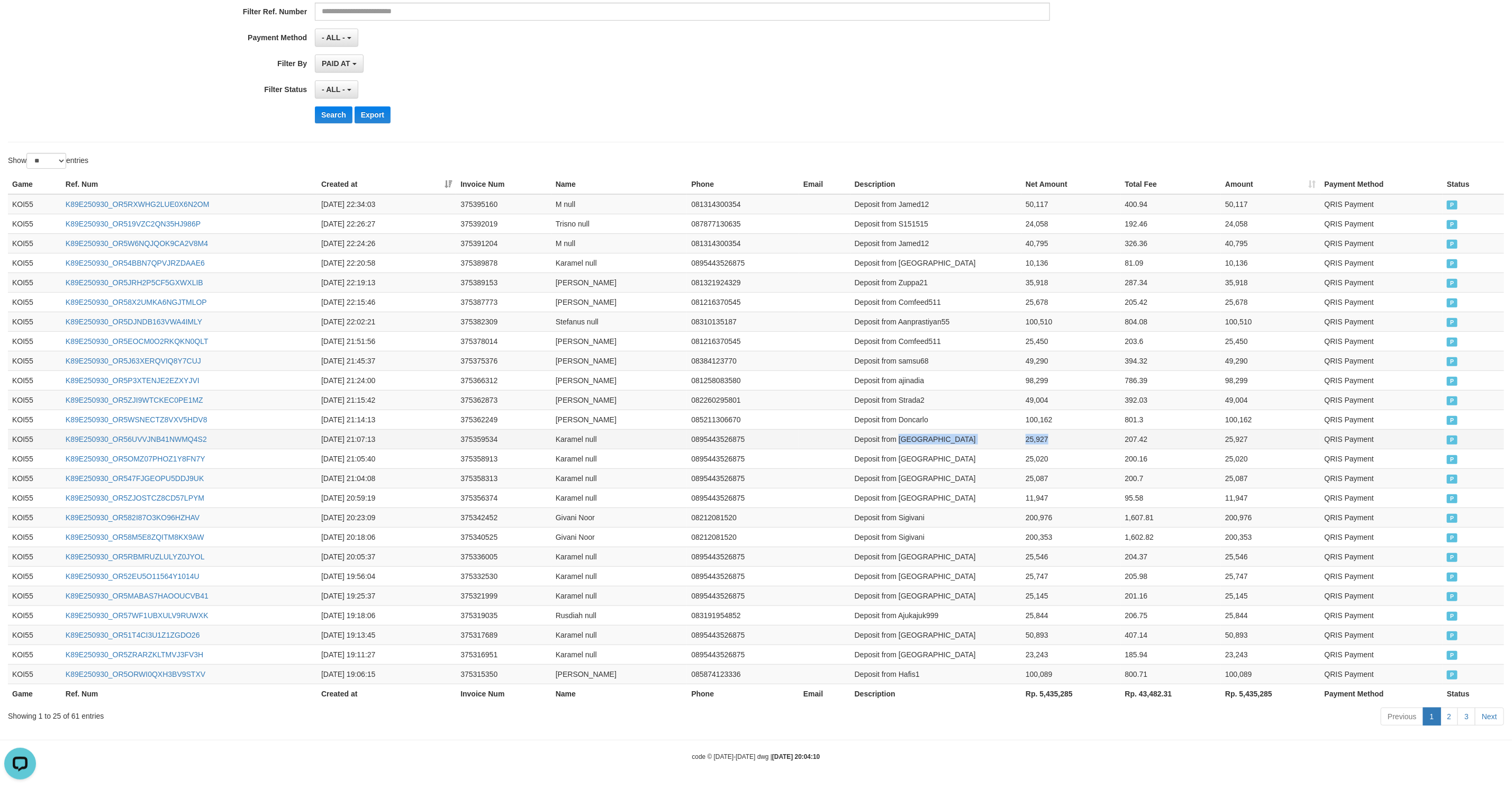
click at [1042, 430] on tr "KOI55 K89E250930_OR56UVVJNB41NWMQ4S2 2025-09-30 21:07:13 375359534 Karamel null…" at bounding box center [756, 438] width 1496 height 20
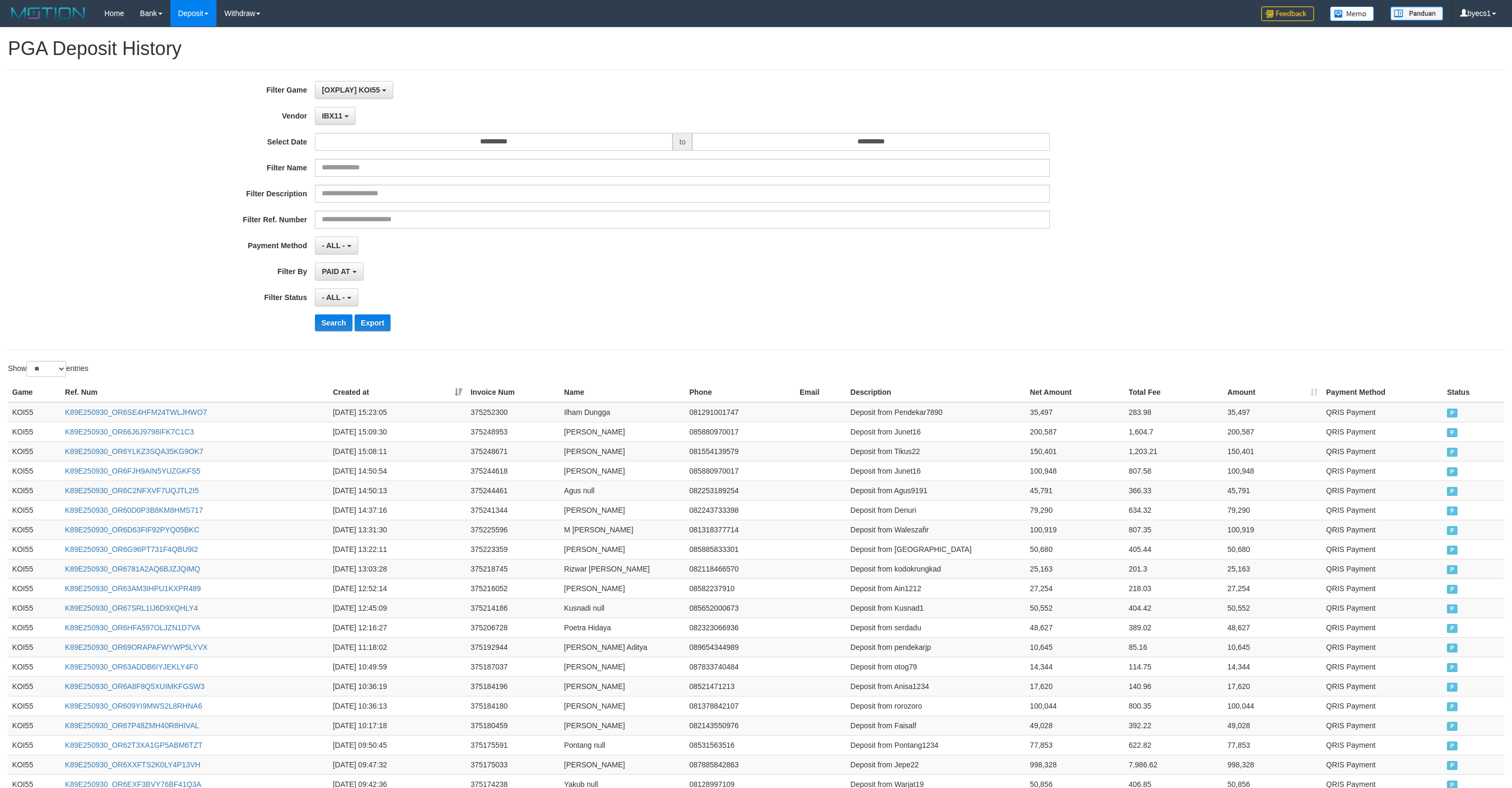
select select "**********"
select select "**"
click at [341, 325] on button "Search" at bounding box center [334, 323] width 38 height 17
click at [642, 441] on td "[PERSON_NAME]" at bounding box center [622, 431] width 125 height 20
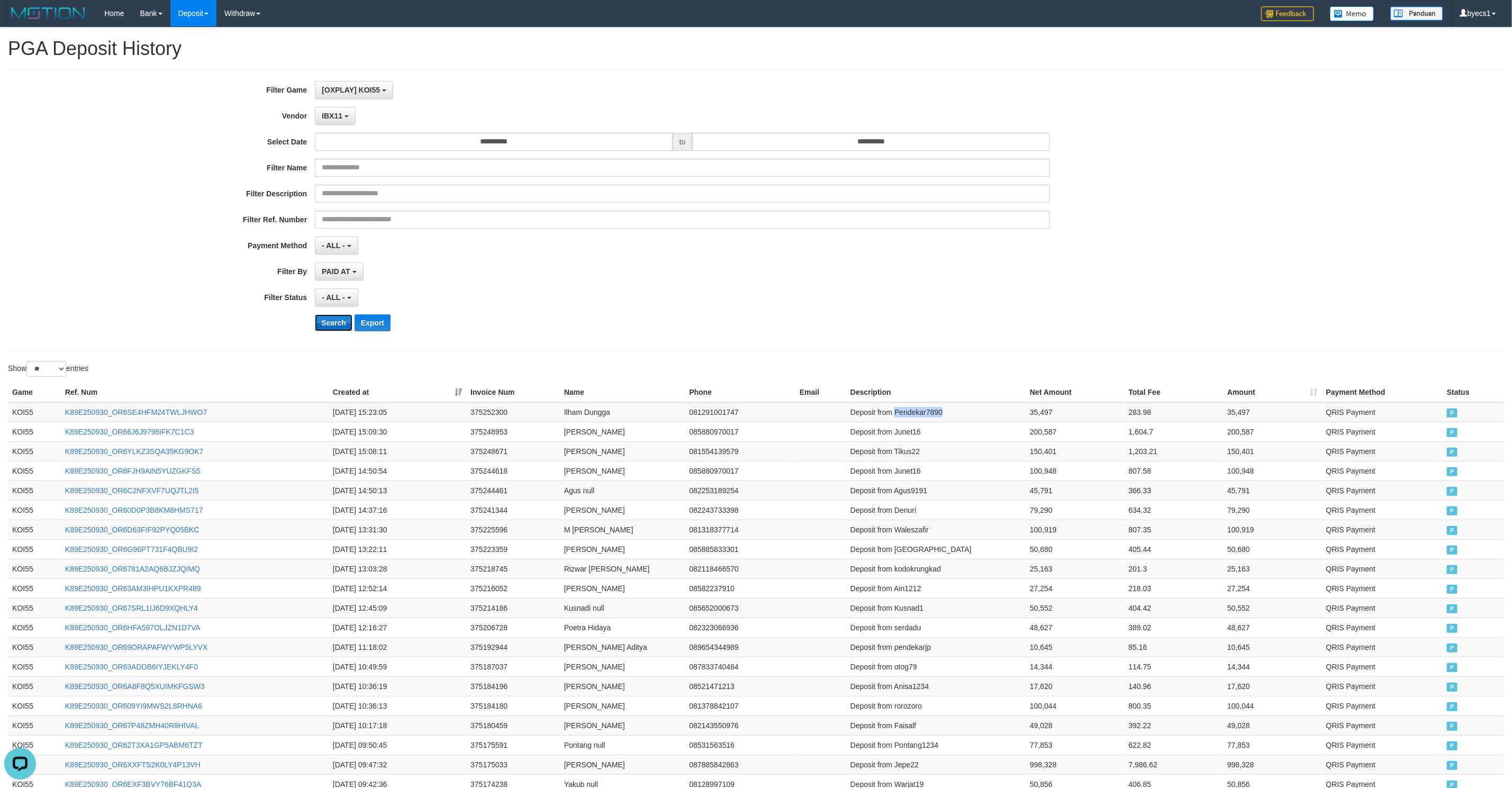
click at [326, 326] on button "Search" at bounding box center [334, 323] width 38 height 17
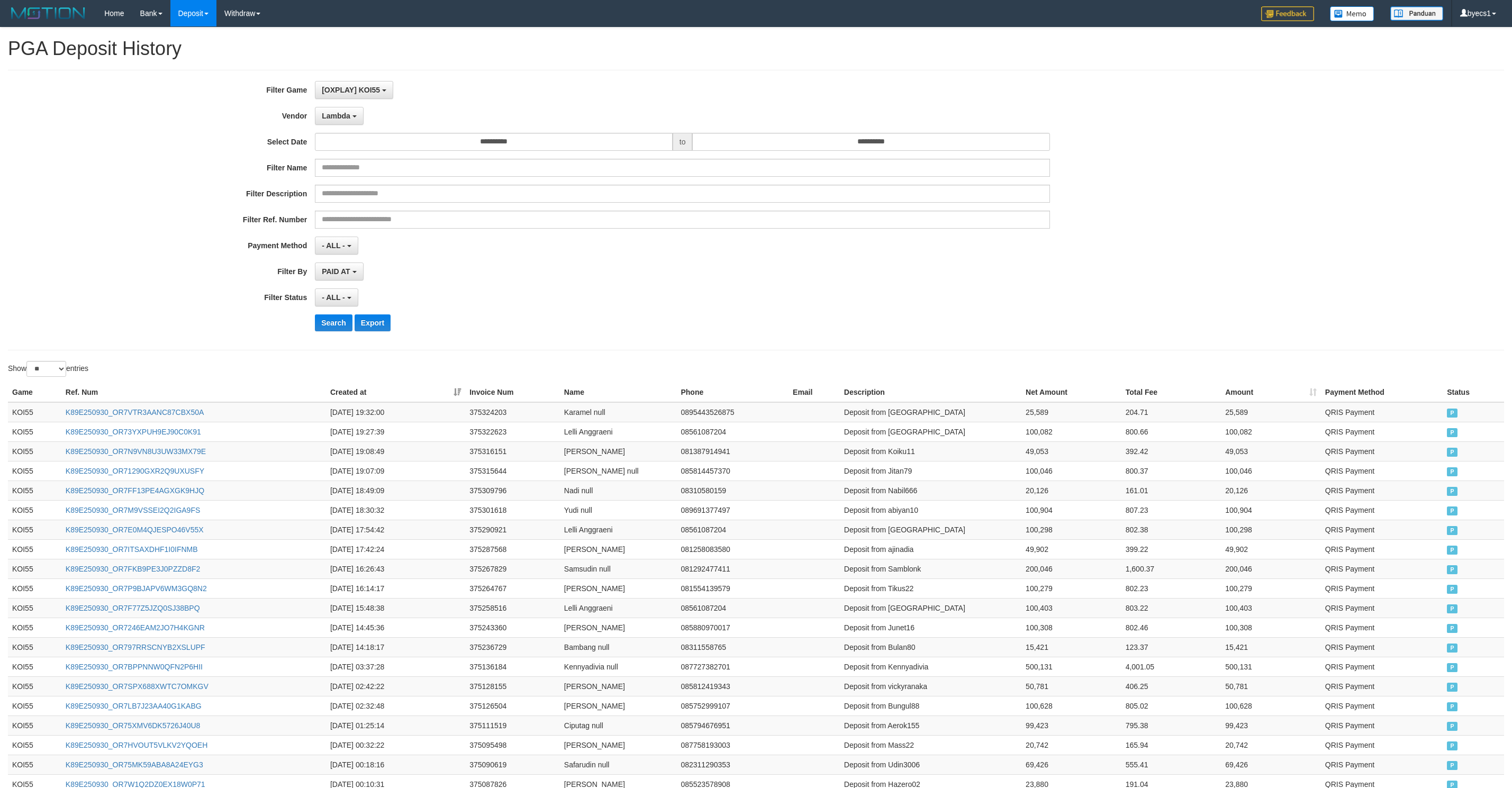
select select "**********"
select select "**"
click at [333, 325] on button "Search" at bounding box center [334, 323] width 38 height 17
click at [673, 330] on div "Search Export" at bounding box center [787, 323] width 945 height 17
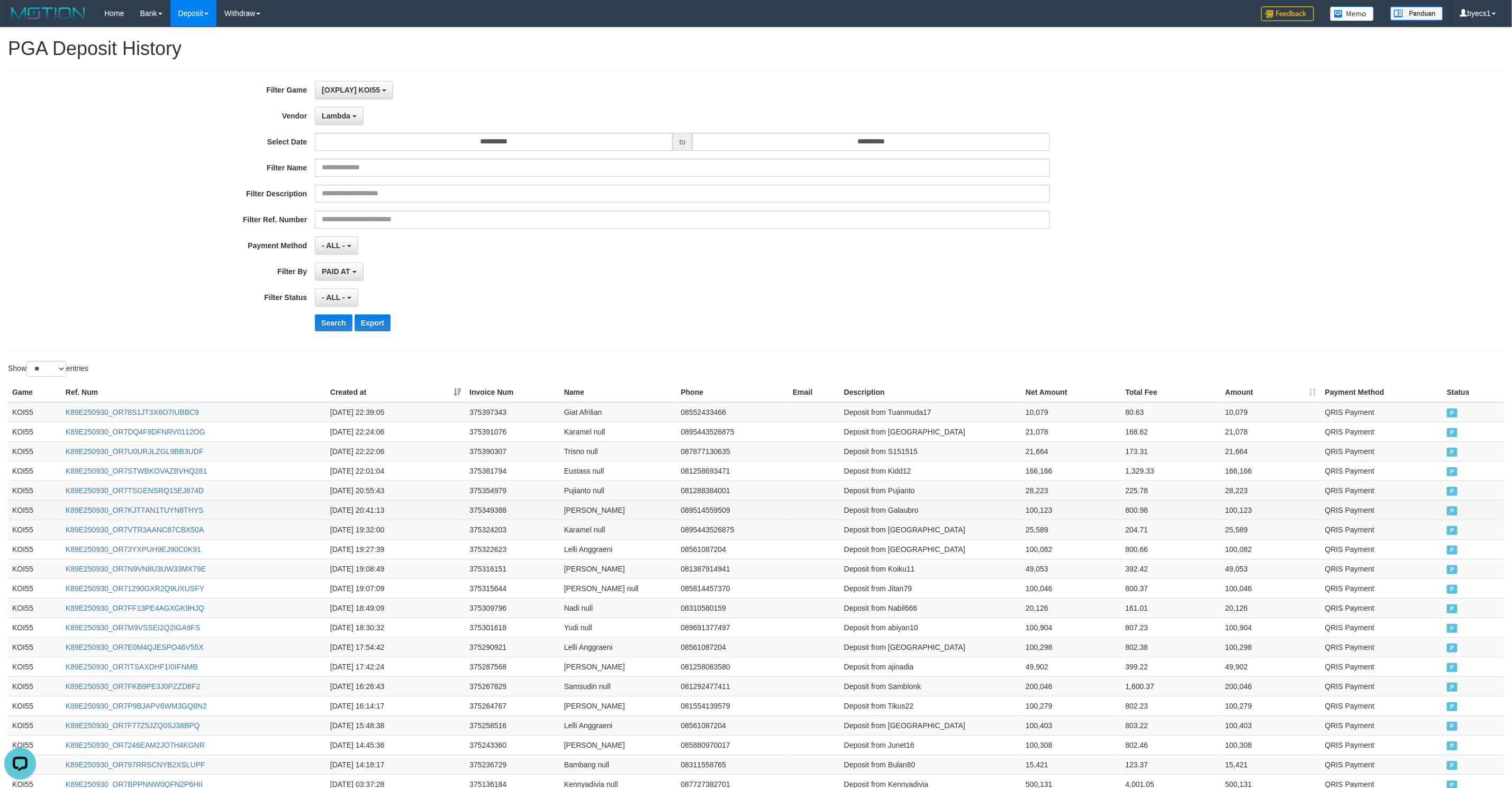
click at [909, 511] on td "Deposit from Galaubro" at bounding box center [931, 510] width 182 height 20
drag, startPoint x: 909, startPoint y: 511, endPoint x: 1022, endPoint y: 508, distance: 113.0
click at [1022, 508] on tr "KOI55 K89E250930_OR7KJT7AN1TUYN8THYS 2025-09-30 20:41:13 375349388 Abi Firman 0…" at bounding box center [756, 510] width 1496 height 20
copy tr "Galaubro 100,123"
click at [897, 493] on td "Deposit from Pujianto" at bounding box center [931, 490] width 182 height 20
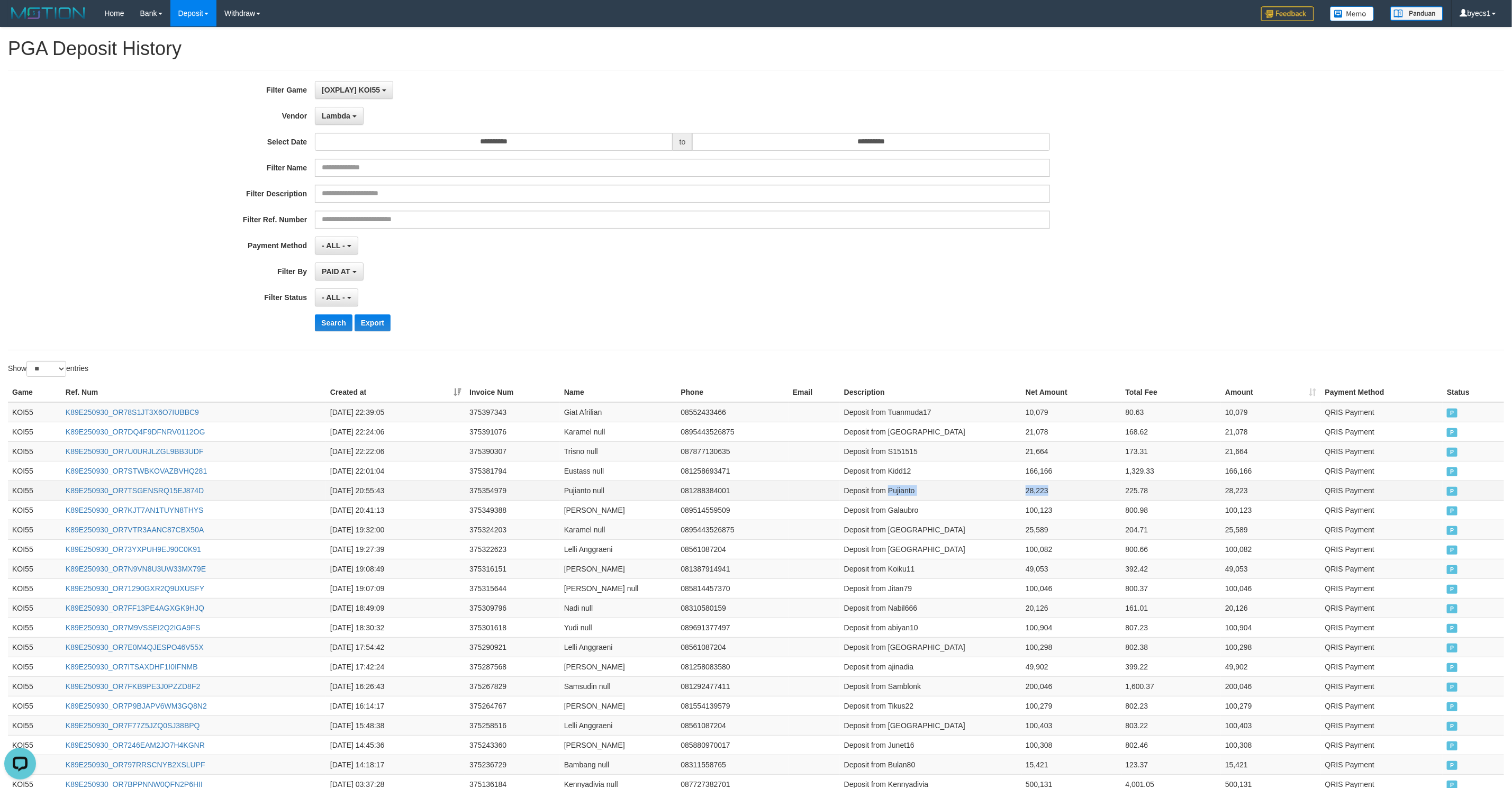
drag, startPoint x: 897, startPoint y: 493, endPoint x: 1080, endPoint y: 494, distance: 183.0
click at [1080, 494] on tr "KOI55 K89E250930_OR7TSGENSRQ15EJ874D 2025-09-30 20:55:43 375354979 Pujianto nul…" at bounding box center [756, 490] width 1496 height 20
copy tr "Pujianto 28,223"
click at [902, 478] on td "Deposit from Kidd12" at bounding box center [931, 470] width 182 height 20
drag, startPoint x: 902, startPoint y: 478, endPoint x: 1049, endPoint y: 472, distance: 147.1
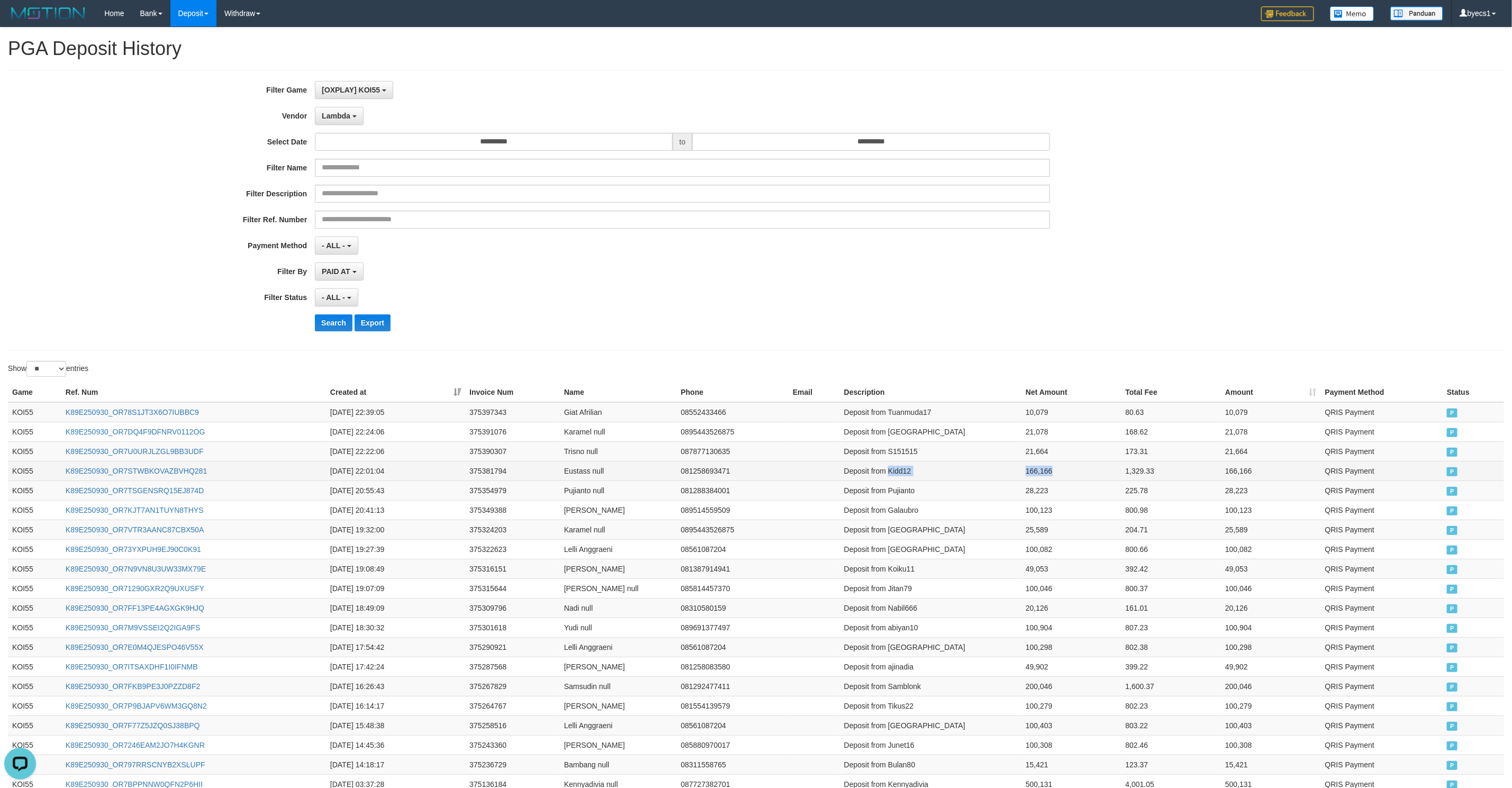
click at [1049, 472] on tr "KOI55 K89E250930_OR7STWBKOVAZBVHQ281 2025-09-30 22:01:04 375381794 Eustass null…" at bounding box center [756, 470] width 1496 height 20
copy tr "Kidd12 166,166"
click at [907, 451] on td "Deposit from S151515" at bounding box center [931, 451] width 182 height 20
drag, startPoint x: 907, startPoint y: 451, endPoint x: 1059, endPoint y: 443, distance: 152.2
click at [1059, 443] on tbody "KOI55 K89E250930_OR78S1JT3X6O7IUBBC9 2025-09-30 22:39:05 375397343 Giat Afrilia…" at bounding box center [756, 647] width 1496 height 490
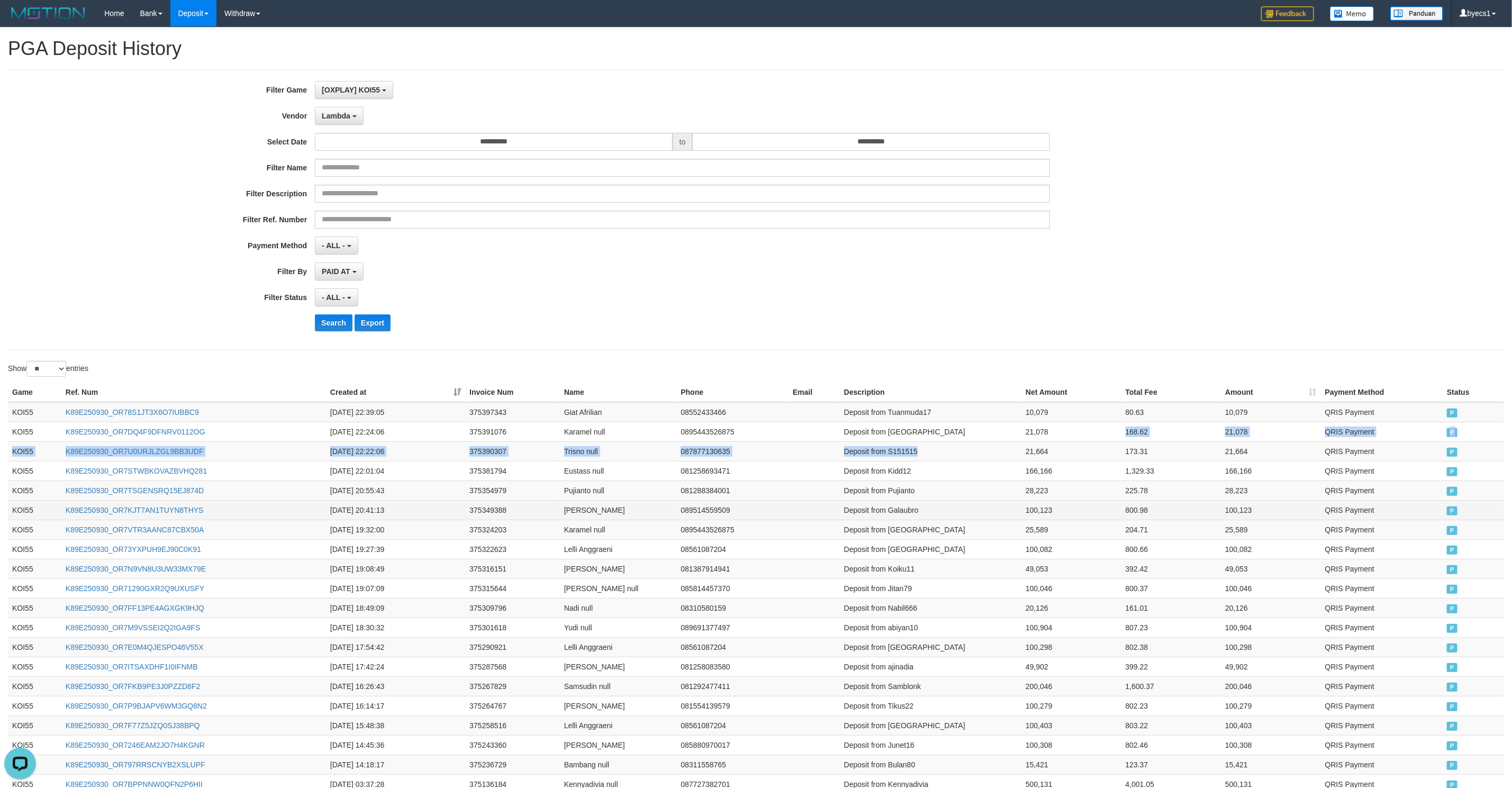
copy tbody "168.62 21,078 QRIS Payment P KOI55 K89E250930_OR7U0URJLZGL9BB3UDF 2025-09-30 22…"
click at [1034, 456] on td "21,664" at bounding box center [1072, 451] width 100 height 20
copy tr "S151515 21,664"
click at [911, 436] on td "Deposit from [GEOGRAPHIC_DATA]" at bounding box center [931, 431] width 182 height 20
drag, startPoint x: 911, startPoint y: 436, endPoint x: 1066, endPoint y: 431, distance: 155.1
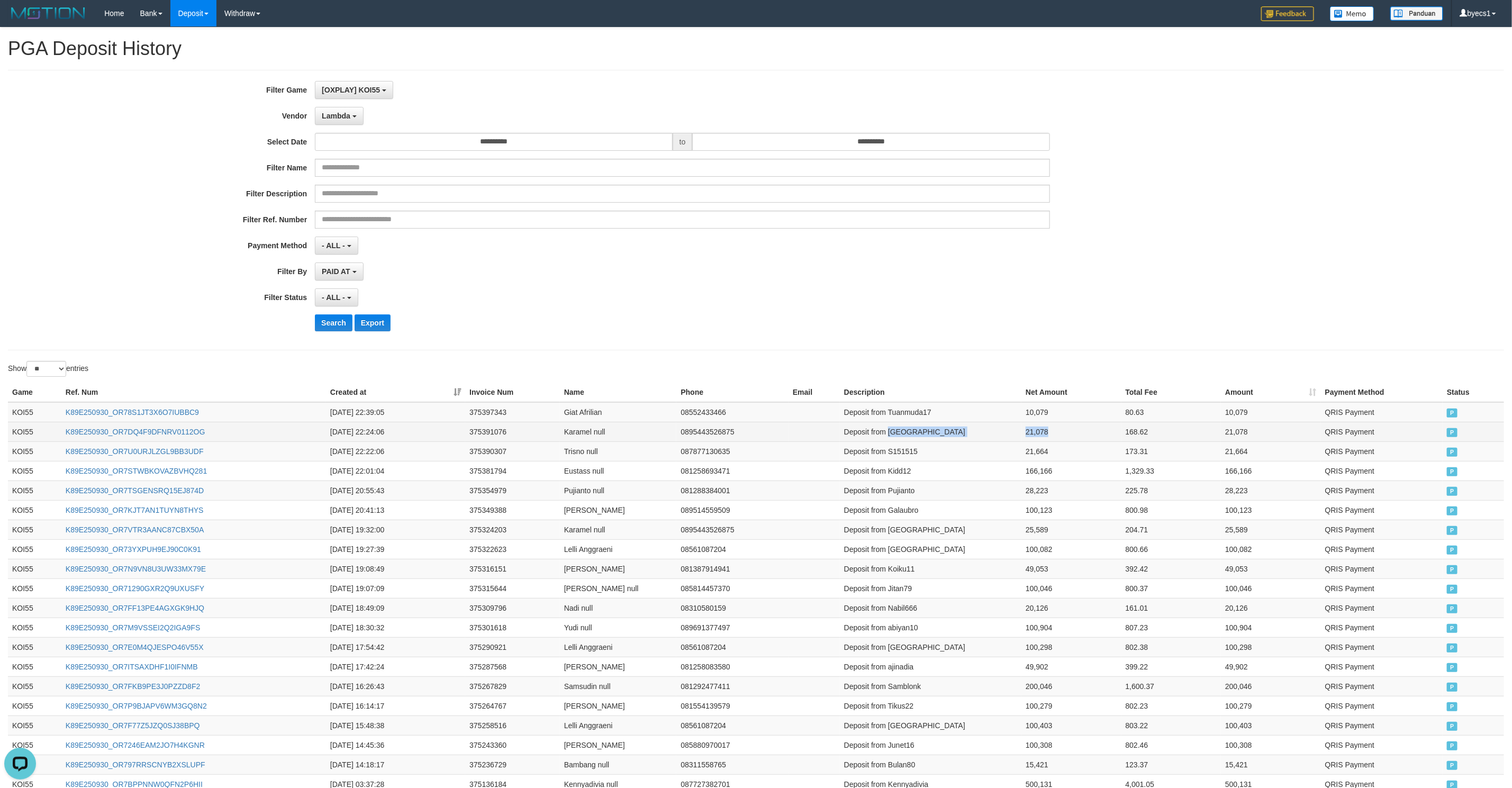
click at [1067, 431] on tr "KOI55 K89E250930_OR7DQ4F9DFNRV0112OG 2025-09-30 22:24:06 375391076 Karamel null…" at bounding box center [756, 431] width 1496 height 20
copy tr "Karamel 21,078"
click at [907, 414] on td "Deposit from Tuanmuda17" at bounding box center [931, 412] width 182 height 20
drag, startPoint x: 907, startPoint y: 414, endPoint x: 1049, endPoint y: 415, distance: 142.0
click at [1051, 415] on tr "KOI55 K89E250930_OR78S1JT3X6O7IUBBC9 2025-09-30 22:39:05 375397343 Giat Afrilia…" at bounding box center [756, 412] width 1496 height 20
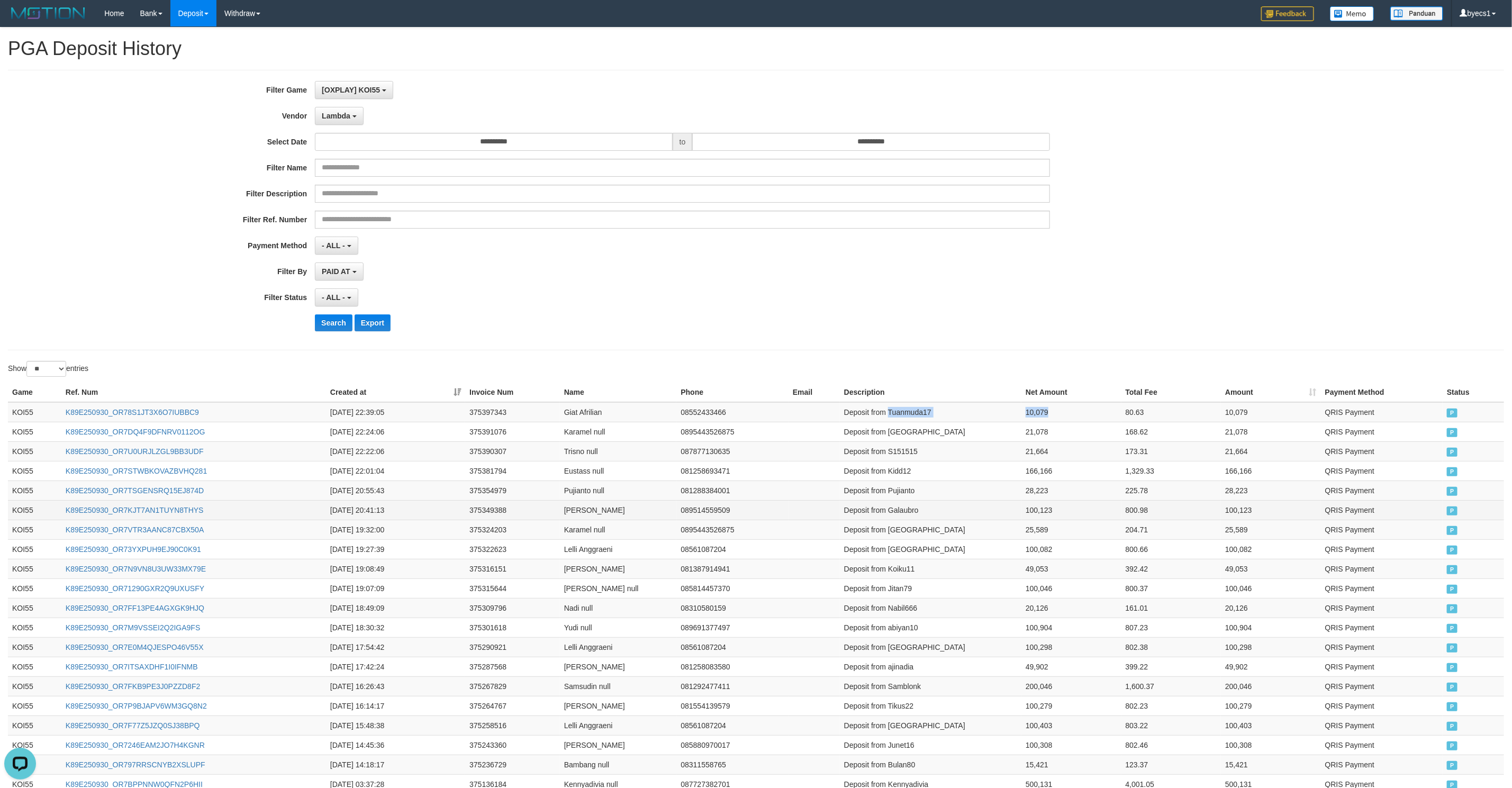
copy tr "Tuanmuda17 10,079"
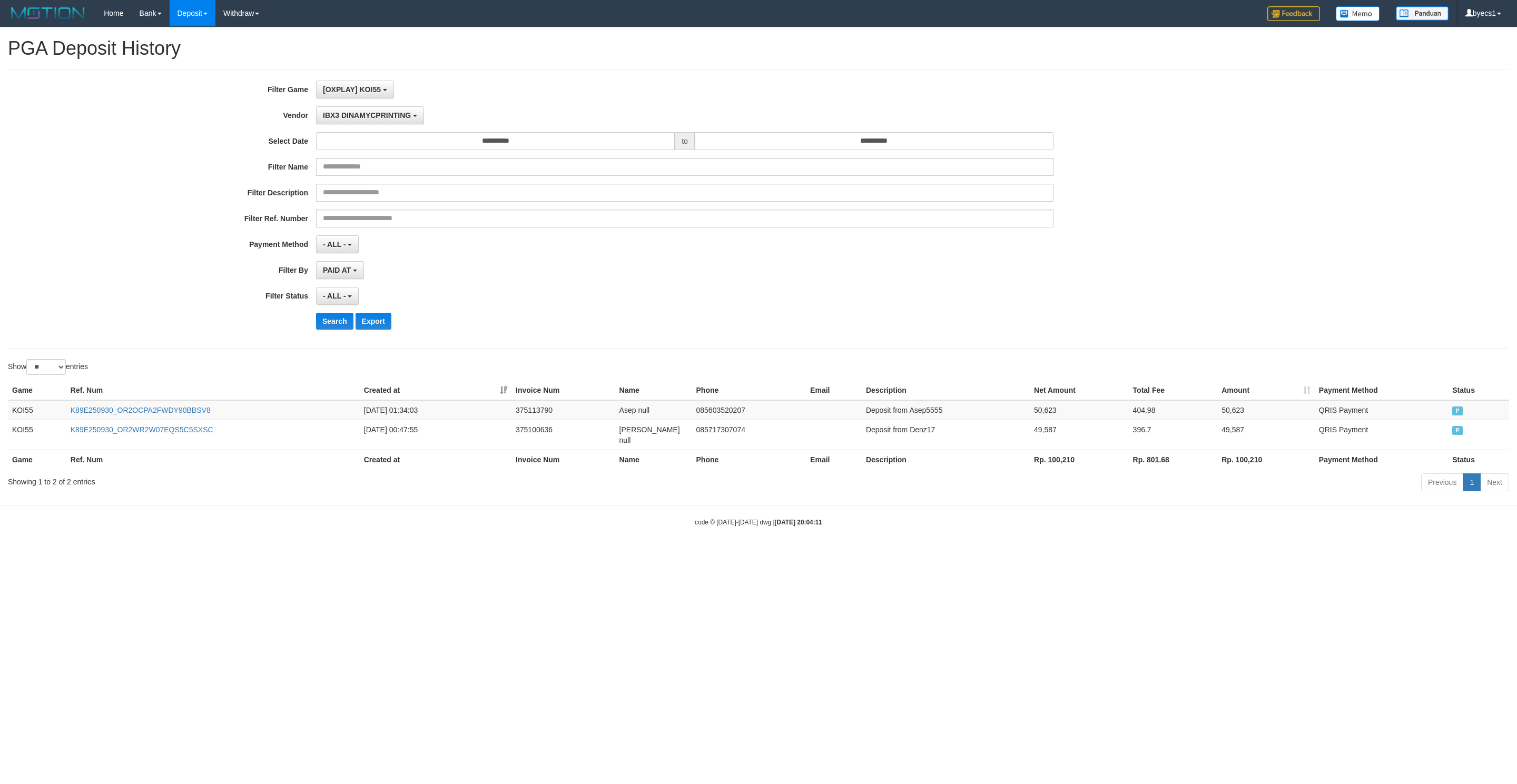
select select "**********"
select select "**"
click at [334, 330] on button "Search" at bounding box center [335, 321] width 38 height 17
